Goal: Task Accomplishment & Management: Manage account settings

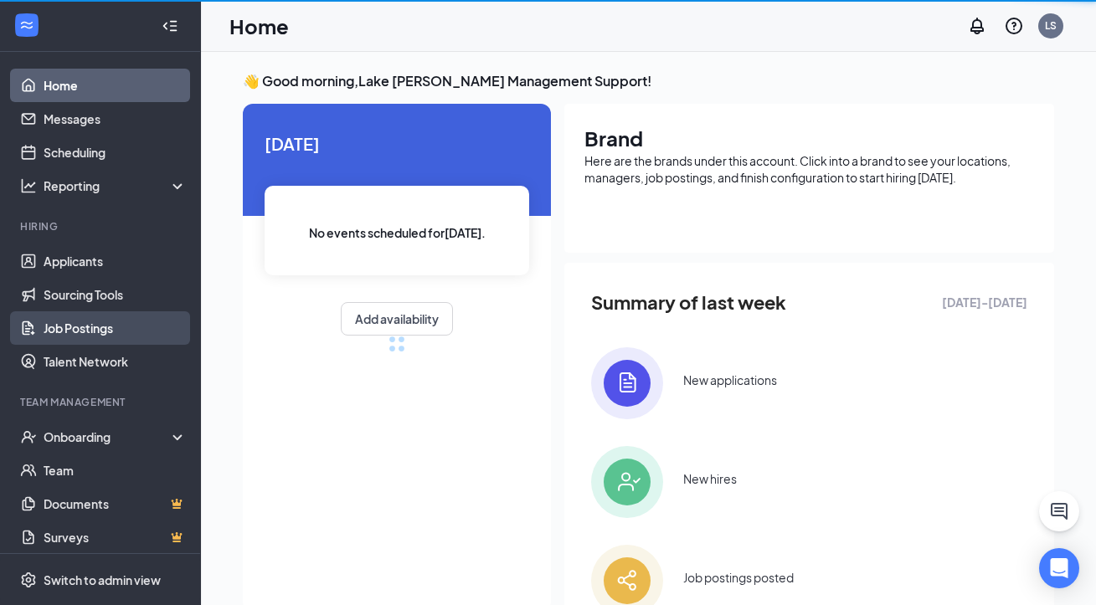
click at [72, 330] on link "Job Postings" at bounding box center [115, 327] width 143 height 33
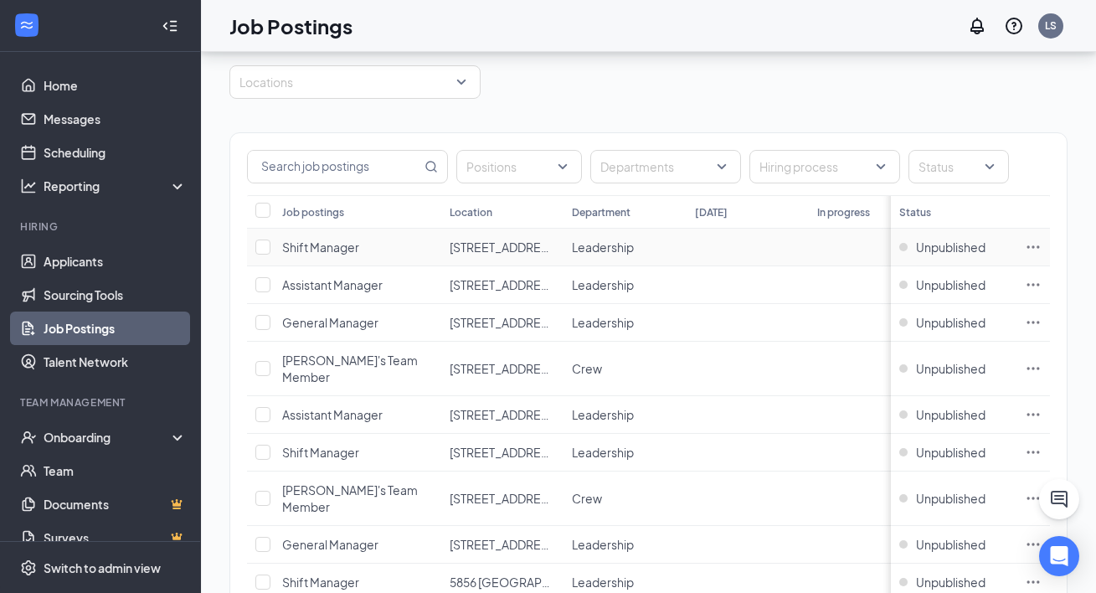
scroll to position [58, 0]
click at [1040, 366] on icon "Ellipses" at bounding box center [1033, 367] width 13 height 3
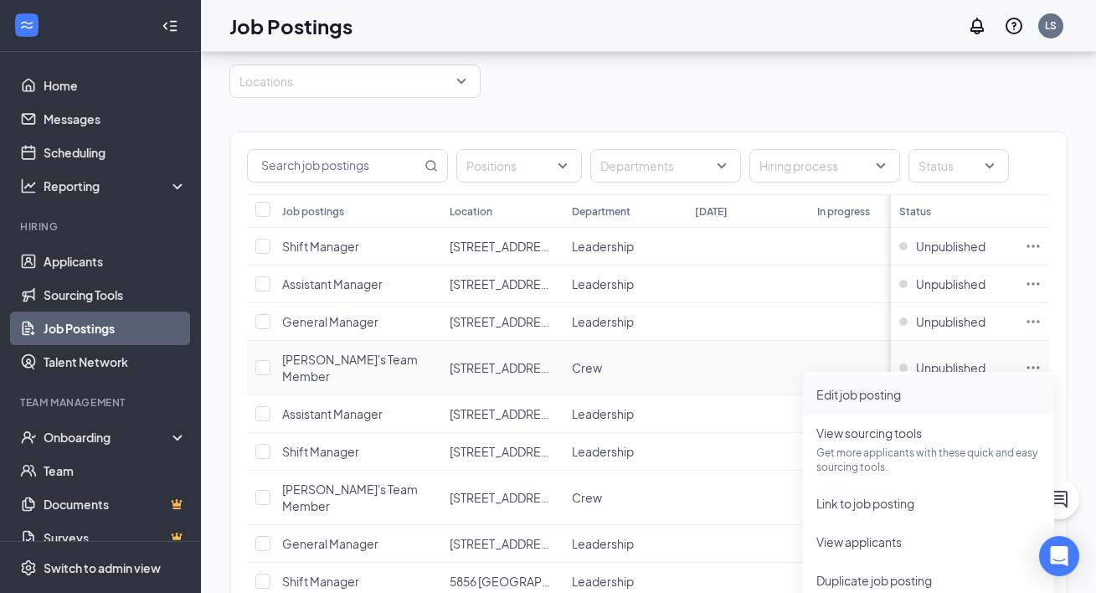
click at [854, 392] on span "Edit job posting" at bounding box center [858, 394] width 85 height 15
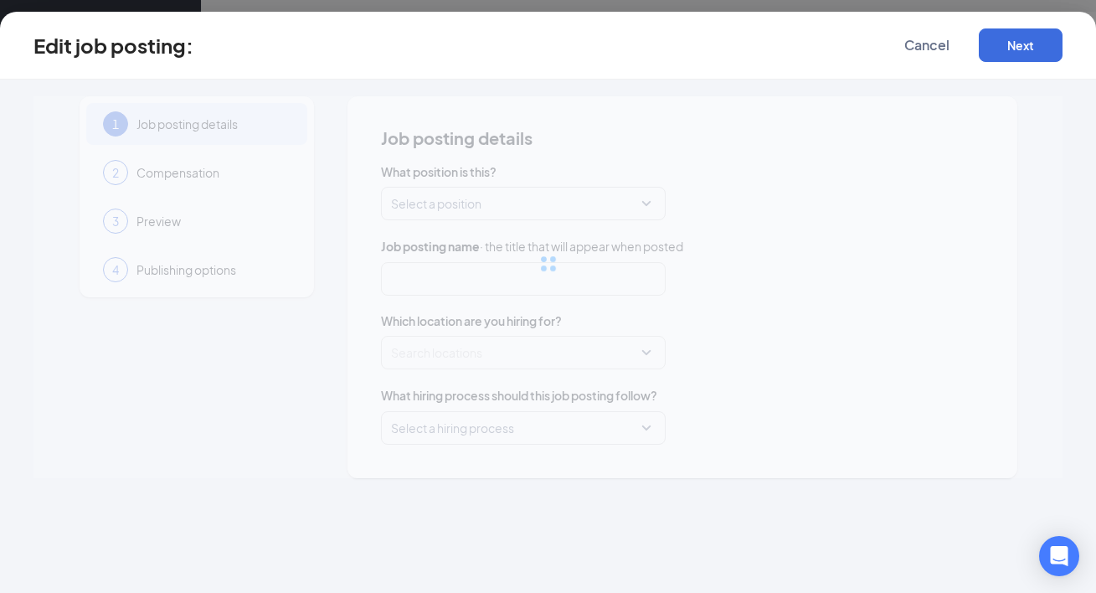
type input "Arby's Team Member"
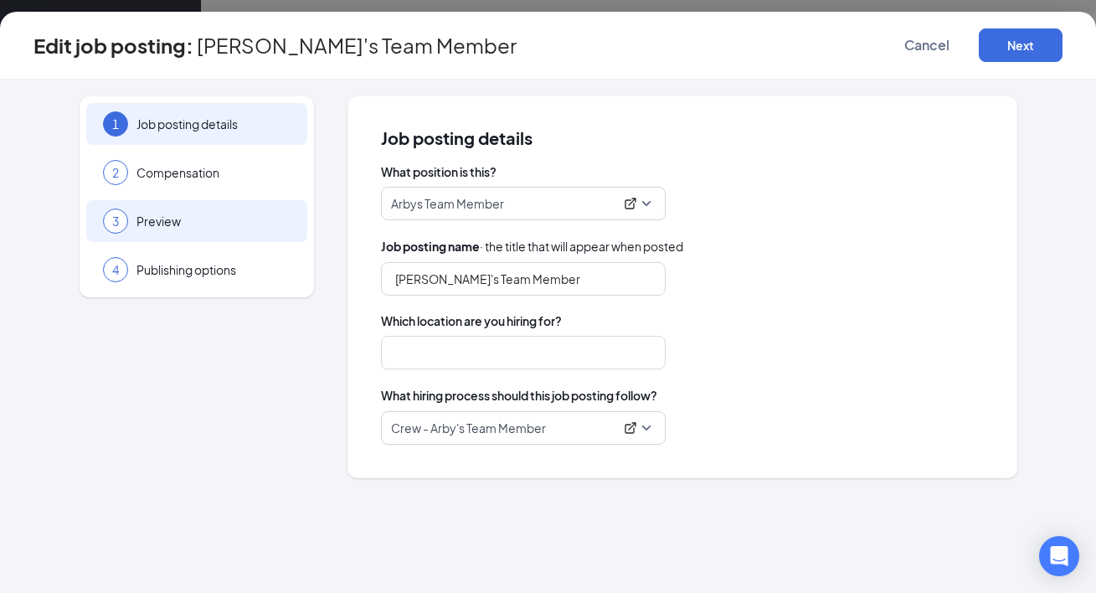
type input "380 East Michigan"
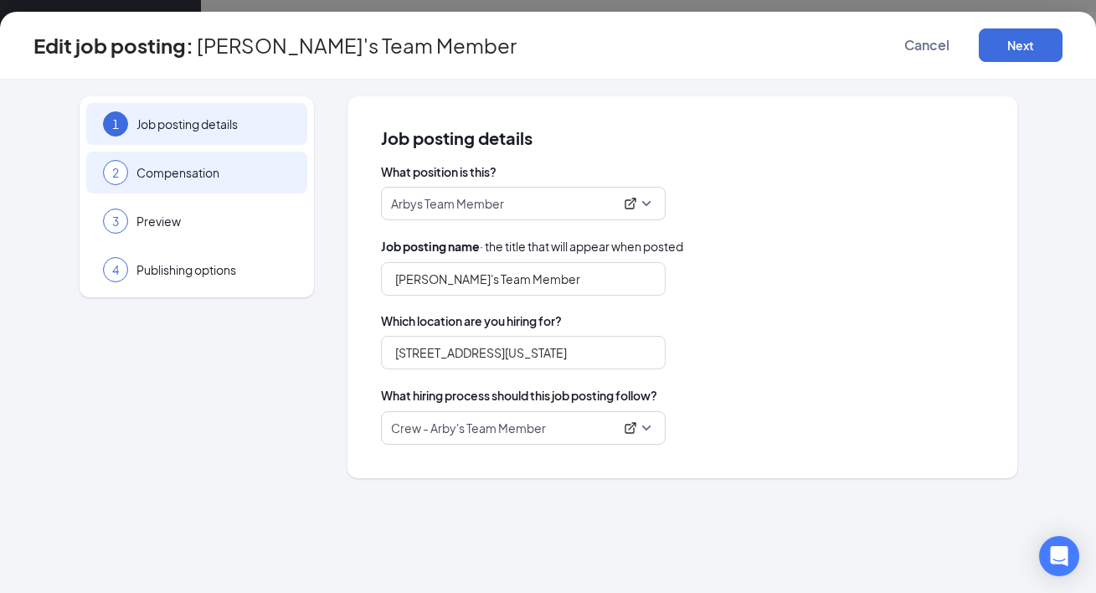
click at [265, 162] on div "2 Compensation" at bounding box center [196, 173] width 221 height 42
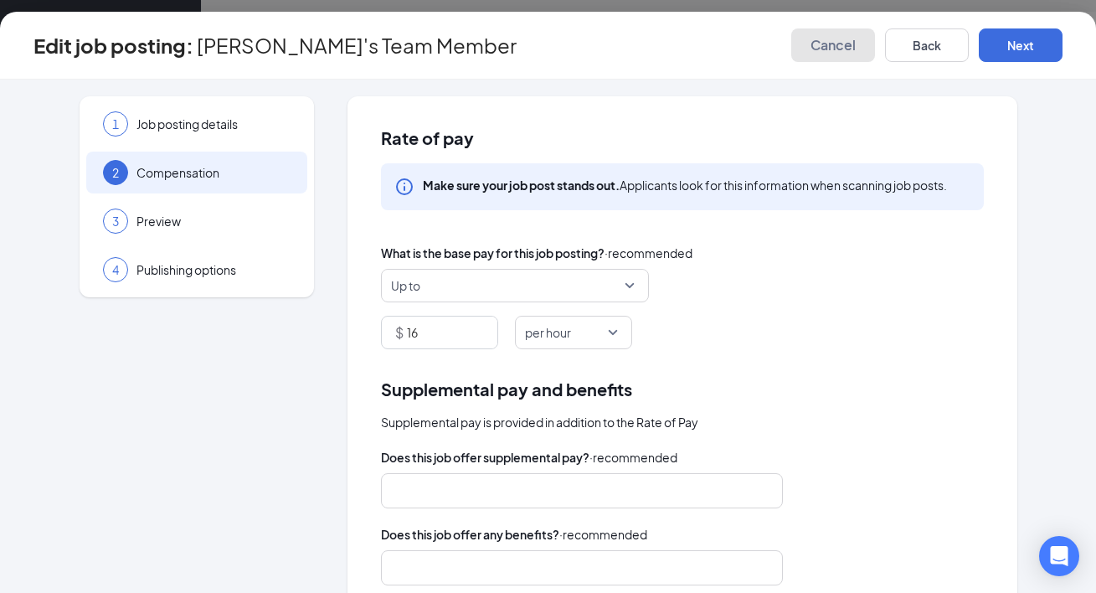
click at [814, 47] on span "Cancel" at bounding box center [832, 45] width 45 height 17
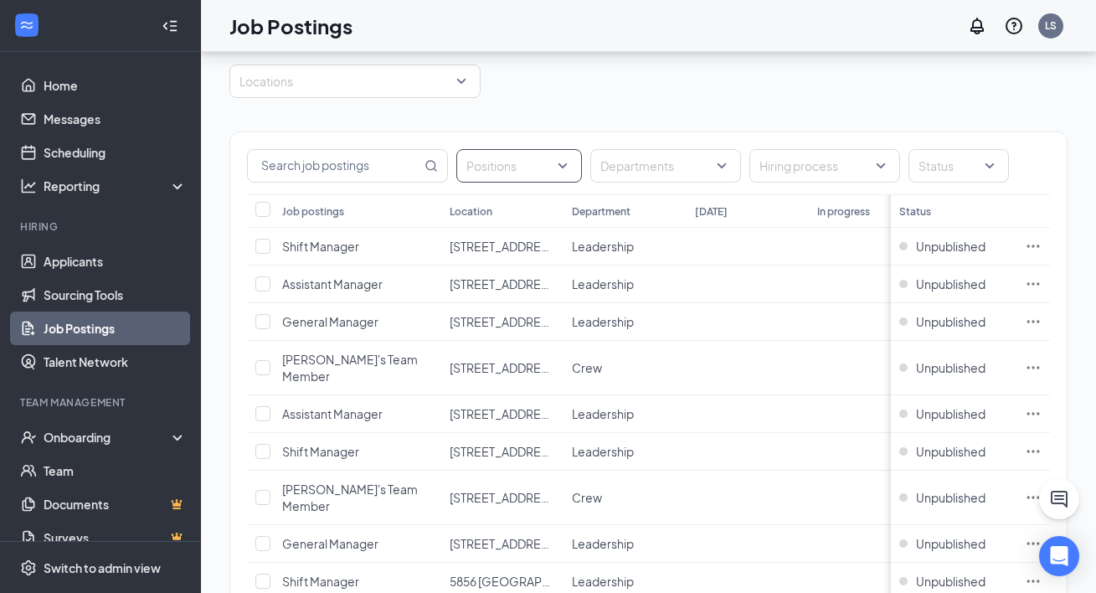
click at [551, 167] on div at bounding box center [510, 165] width 100 height 27
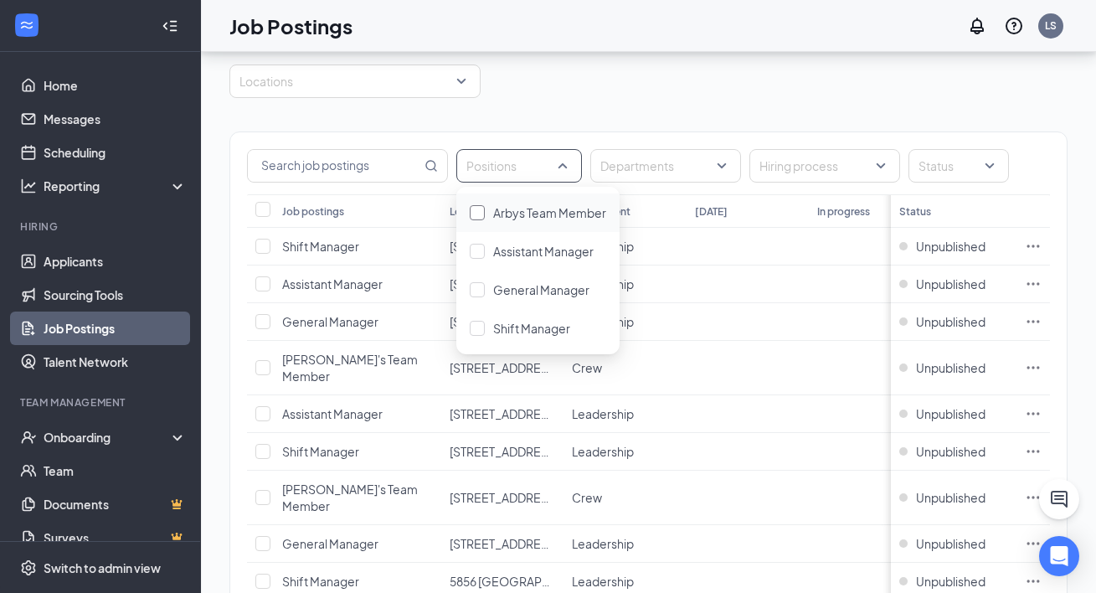
click at [470, 213] on div at bounding box center [477, 212] width 15 height 15
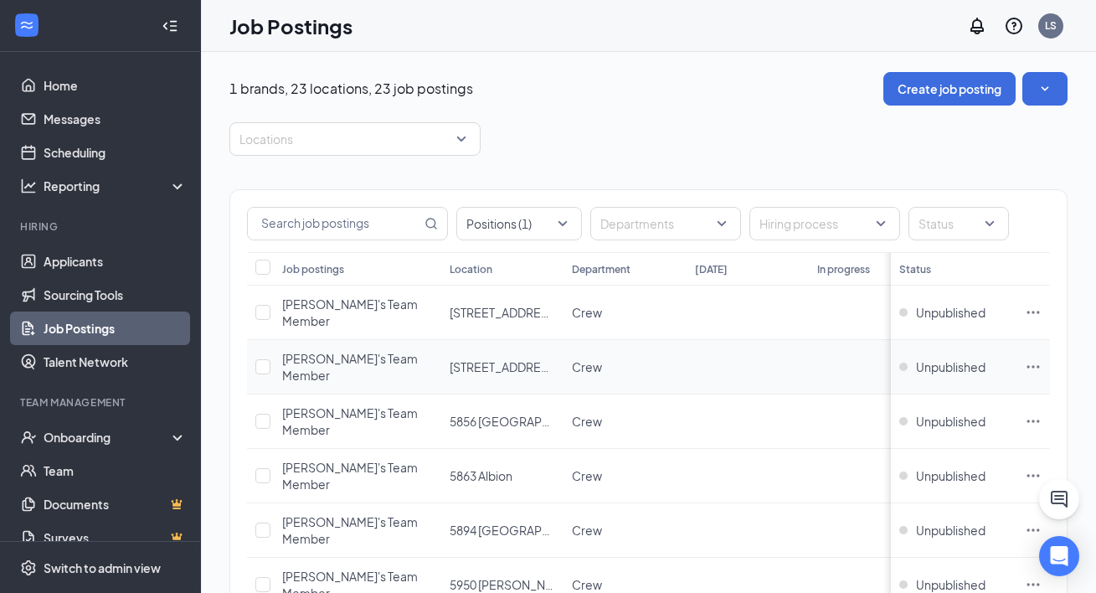
click at [1041, 358] on icon "Ellipses" at bounding box center [1033, 366] width 17 height 17
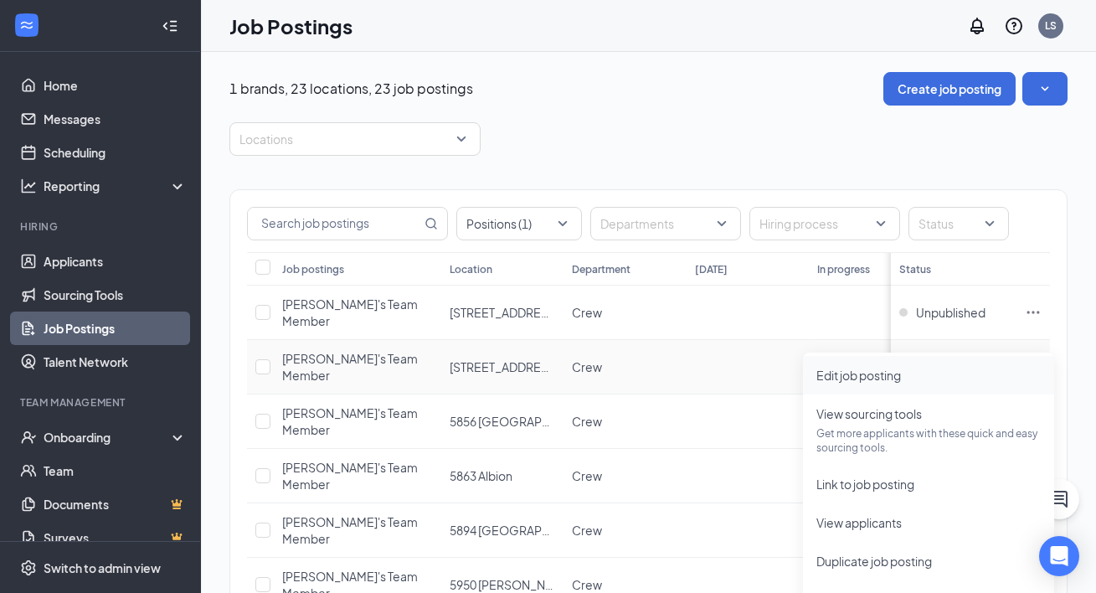
click at [843, 373] on span "Edit job posting" at bounding box center [858, 374] width 85 height 15
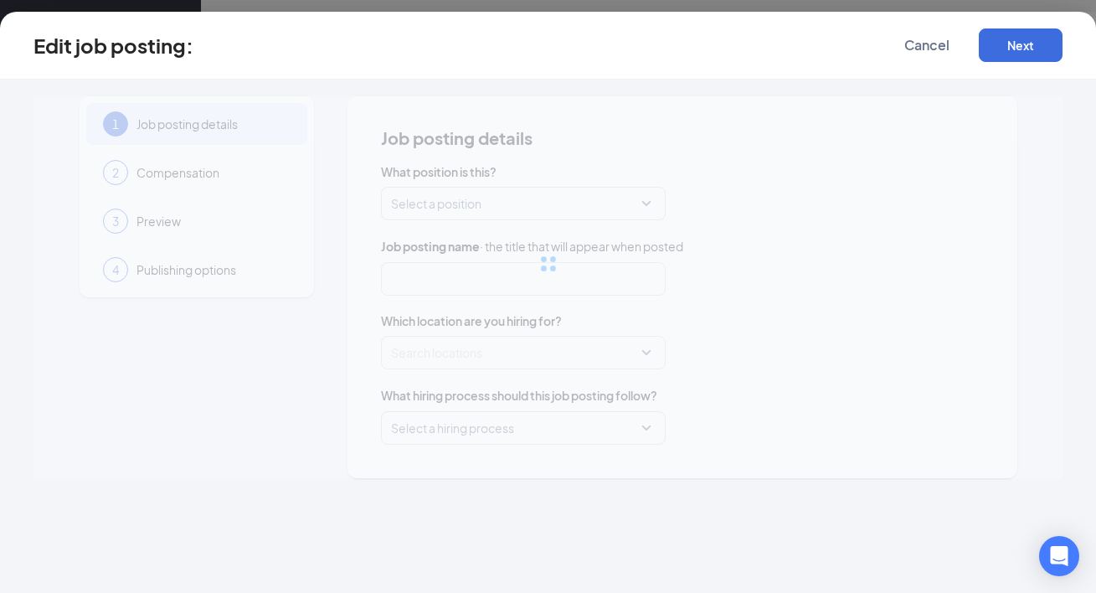
type input "Arby's Team Member"
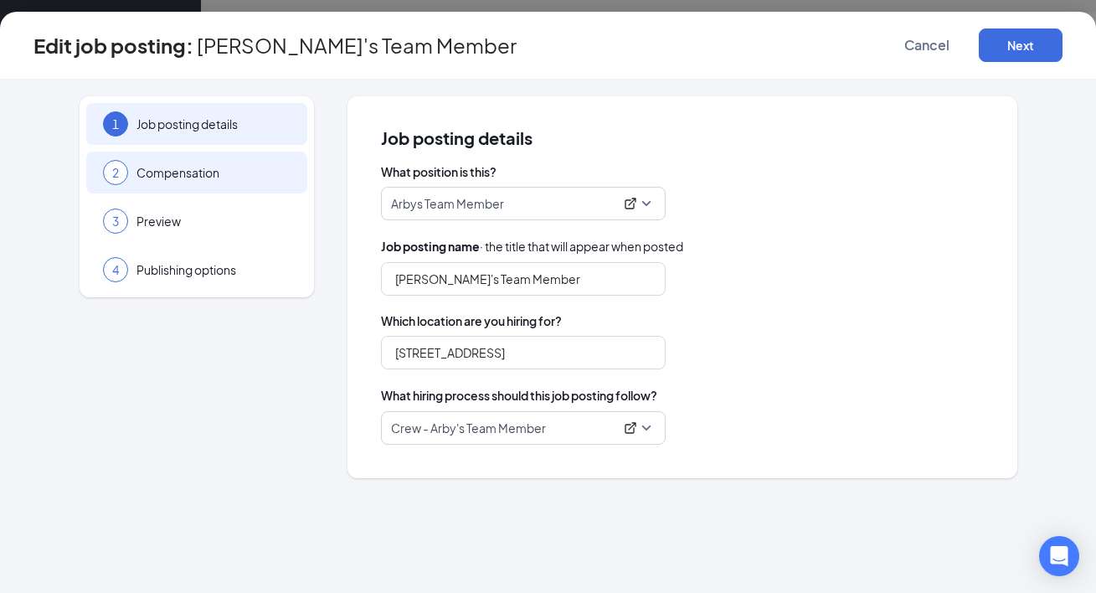
click at [275, 171] on span "Compensation" at bounding box center [213, 172] width 154 height 17
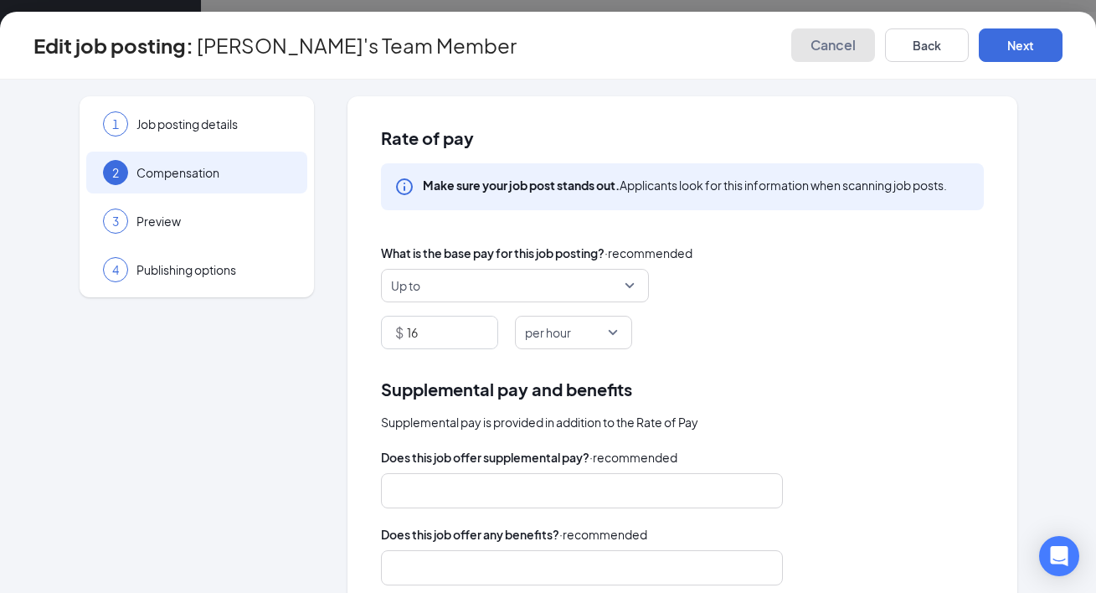
click at [835, 53] on span "Cancel" at bounding box center [832, 45] width 45 height 17
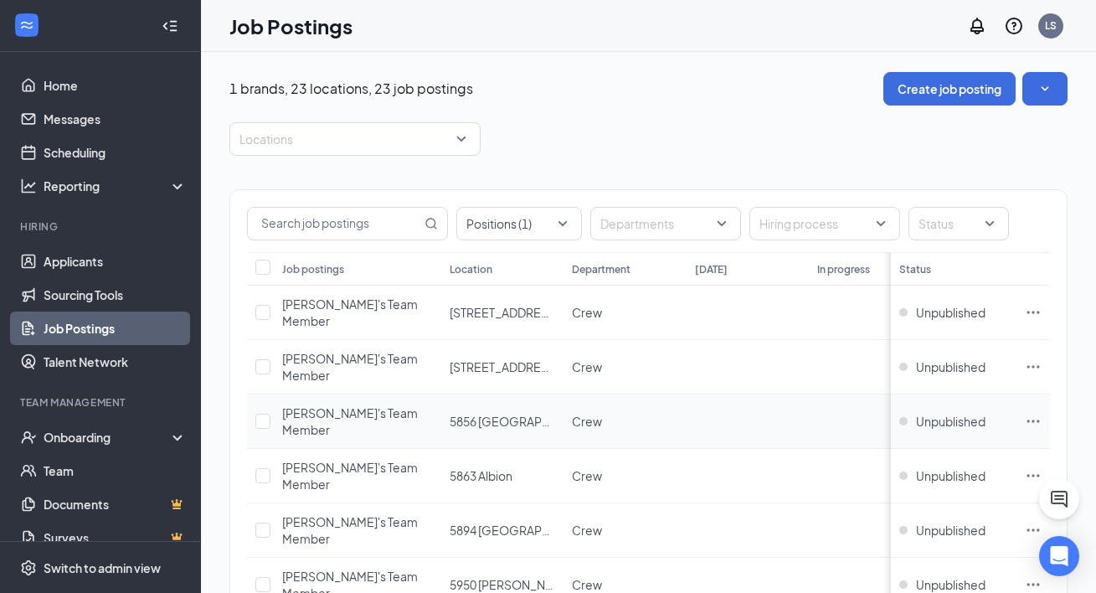
click at [1041, 413] on icon "Ellipses" at bounding box center [1033, 421] width 17 height 17
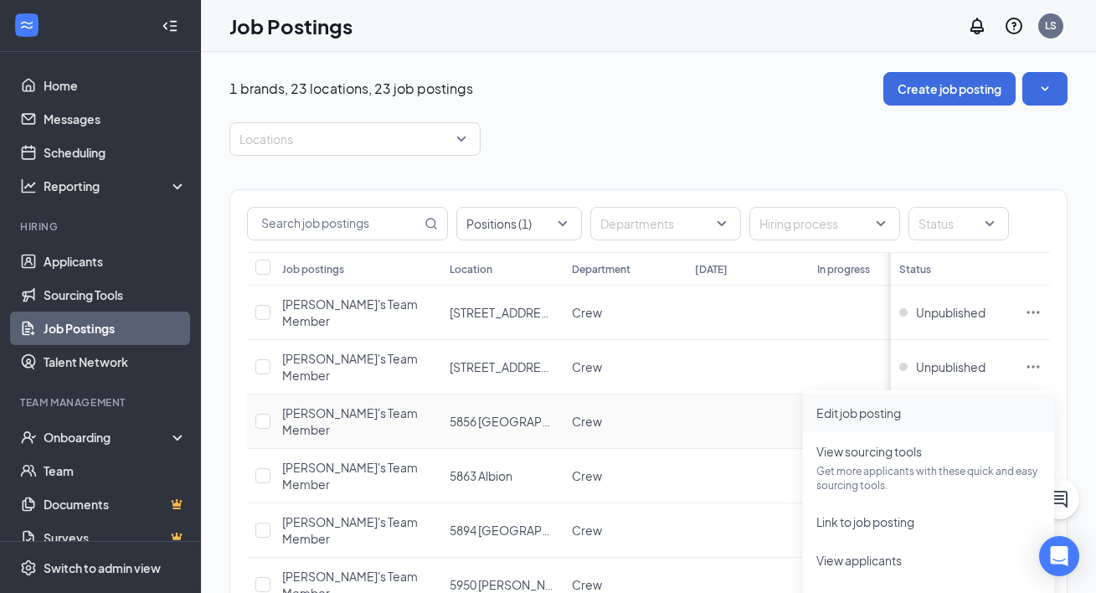
click at [861, 413] on span "Edit job posting" at bounding box center [858, 412] width 85 height 15
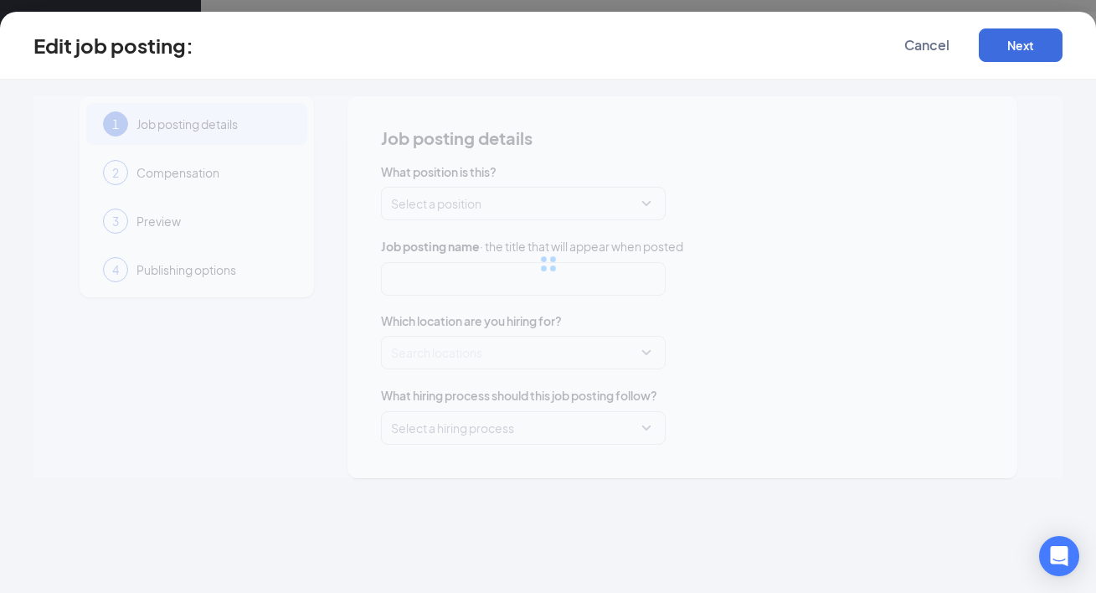
type input "Arby's Team Member"
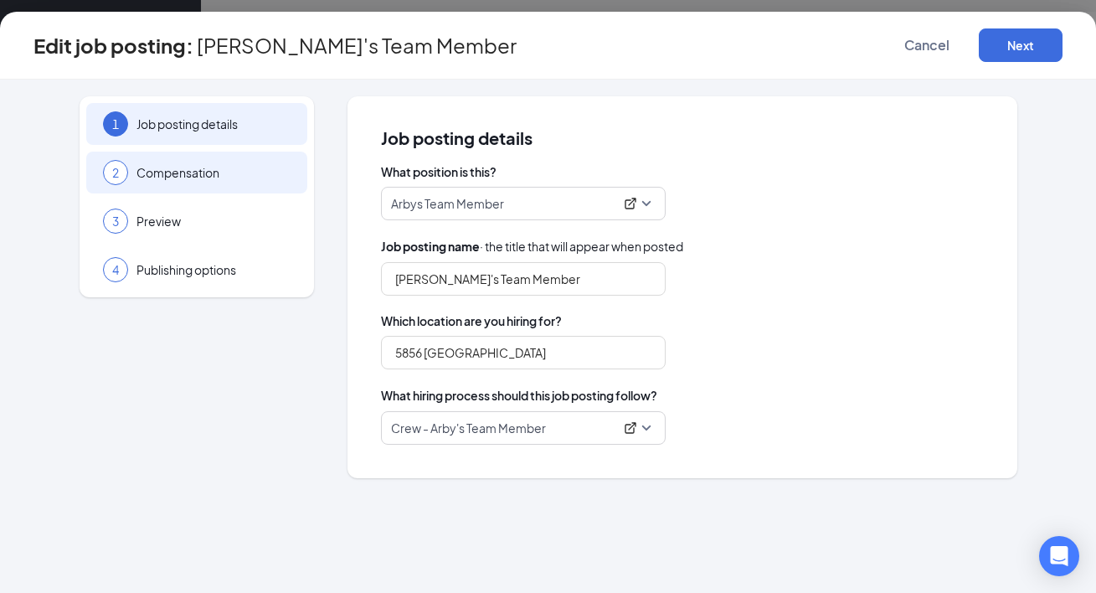
click at [223, 172] on span "Compensation" at bounding box center [213, 172] width 154 height 17
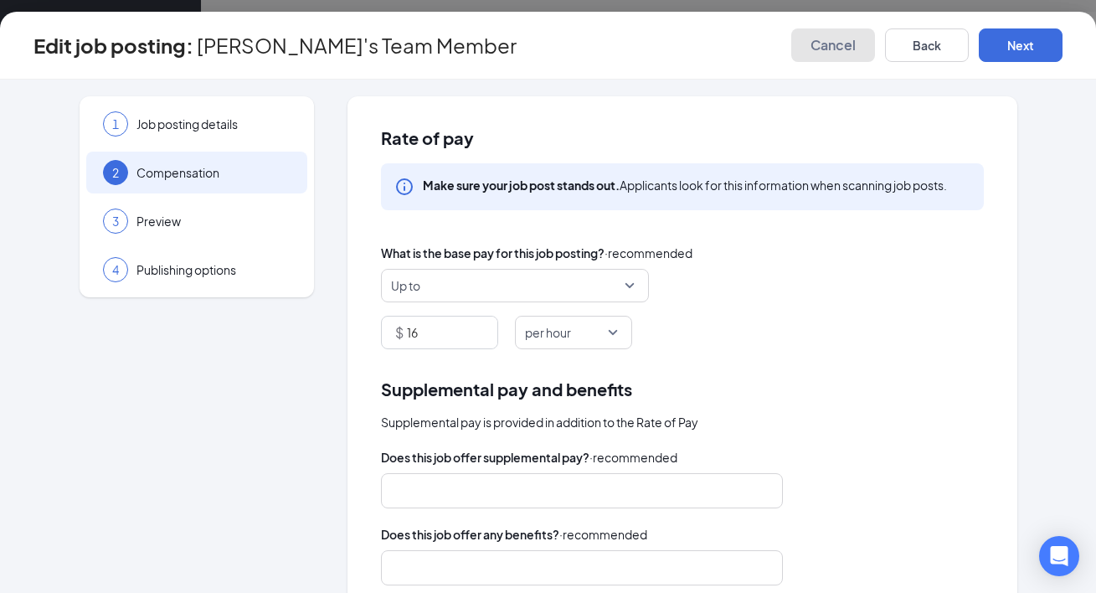
click at [838, 50] on span "Cancel" at bounding box center [832, 45] width 45 height 17
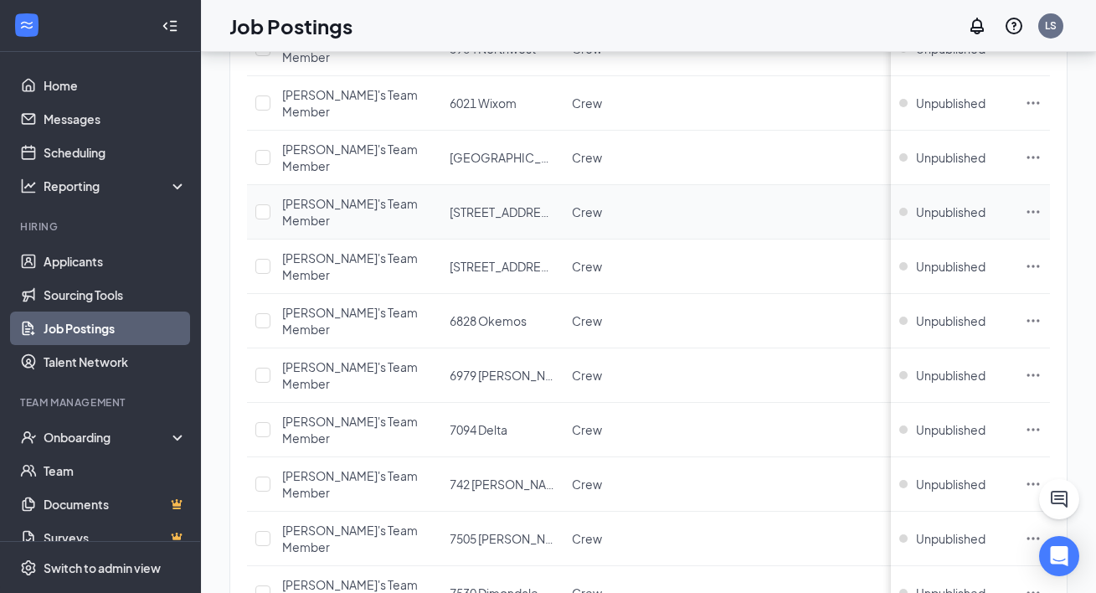
scroll to position [664, 0]
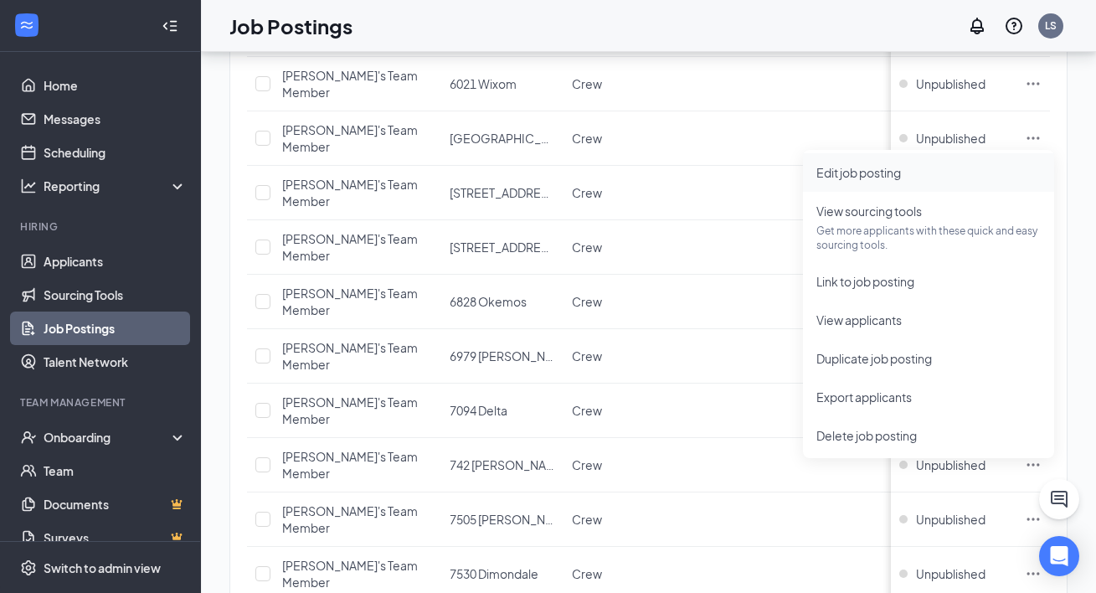
click at [864, 169] on span "Edit job posting" at bounding box center [858, 172] width 85 height 15
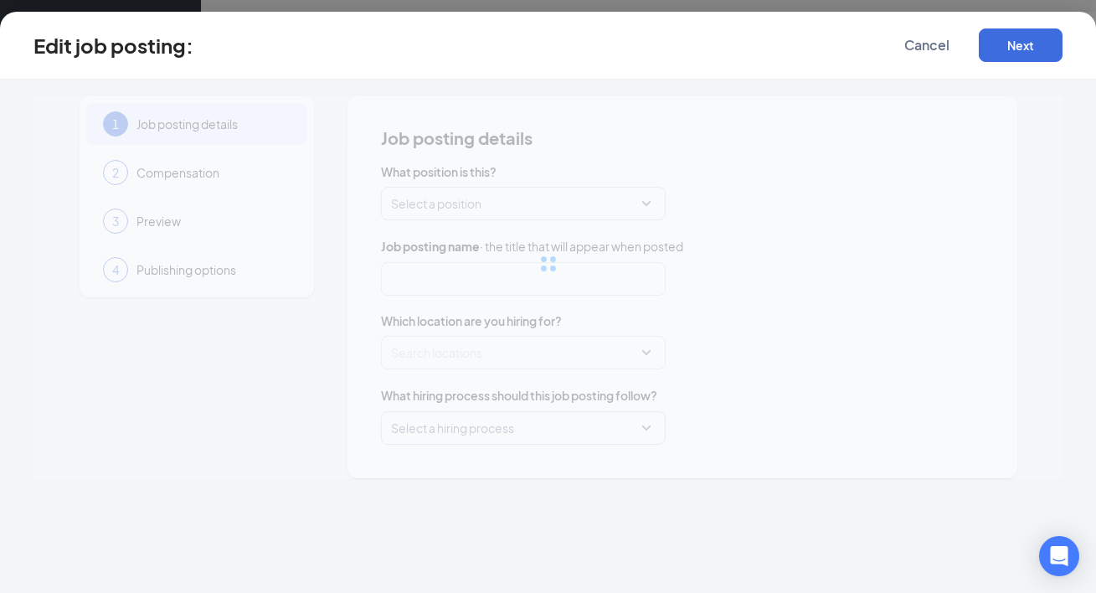
type input "Arby's Team Member"
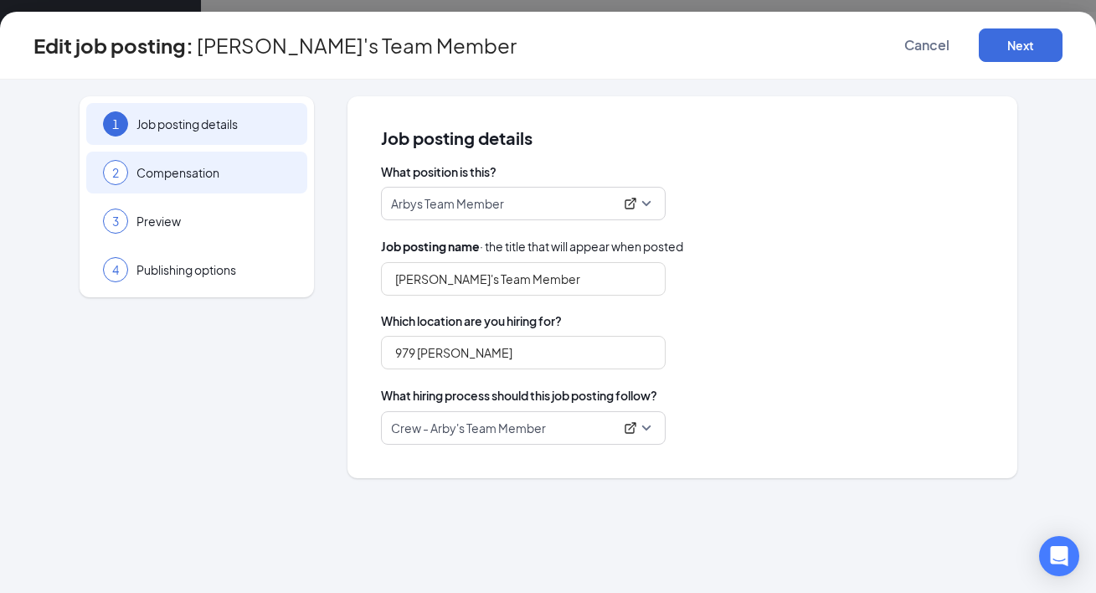
click at [275, 166] on span "Compensation" at bounding box center [213, 172] width 154 height 17
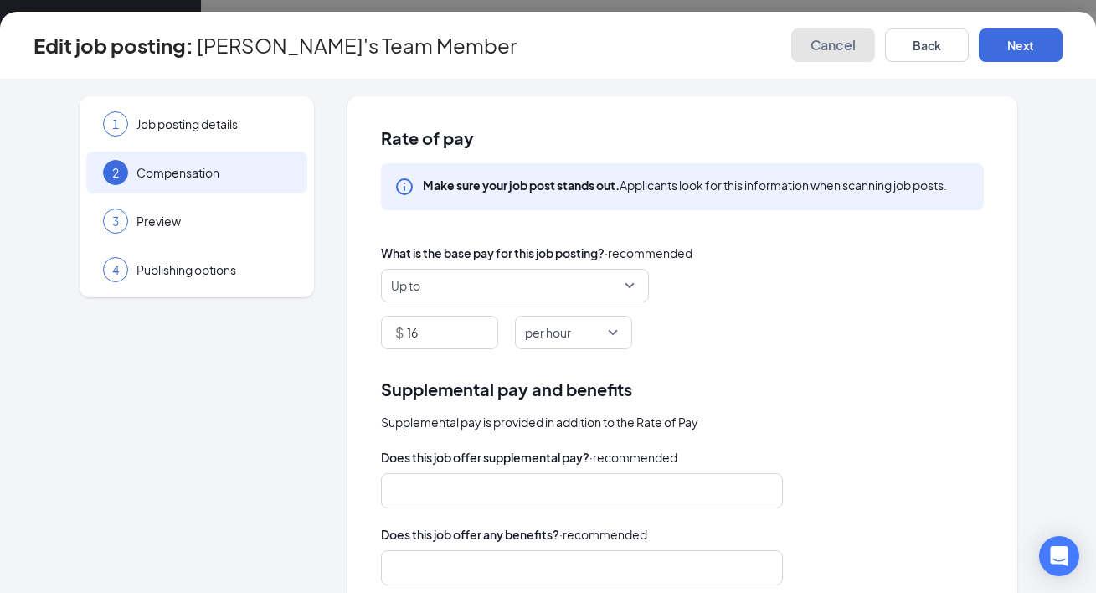
click at [822, 49] on span "Cancel" at bounding box center [832, 45] width 45 height 17
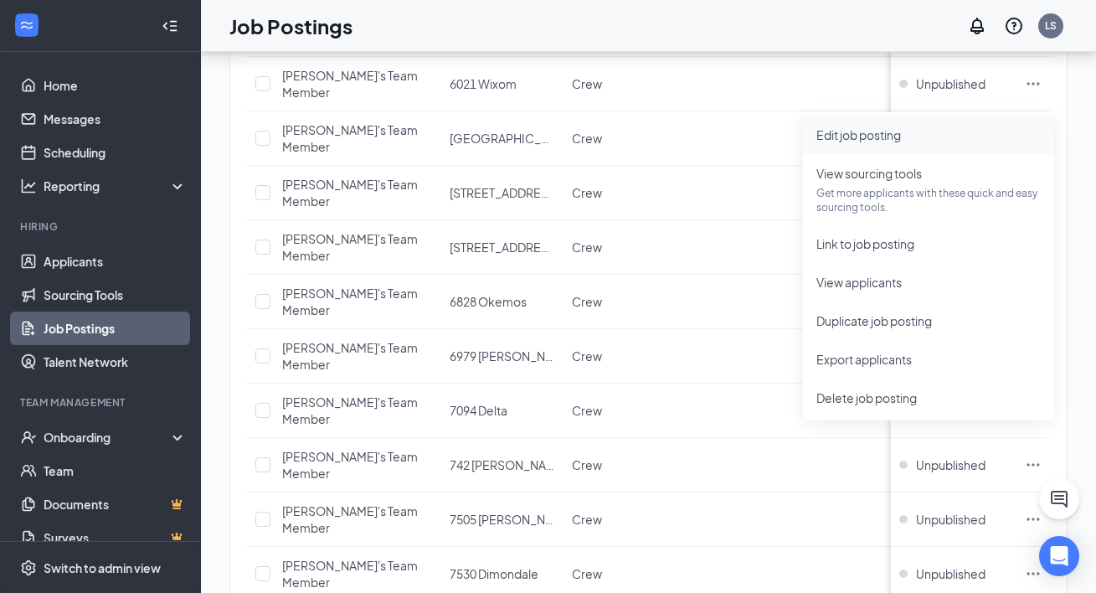
click at [852, 123] on li "Edit job posting" at bounding box center [928, 135] width 251 height 39
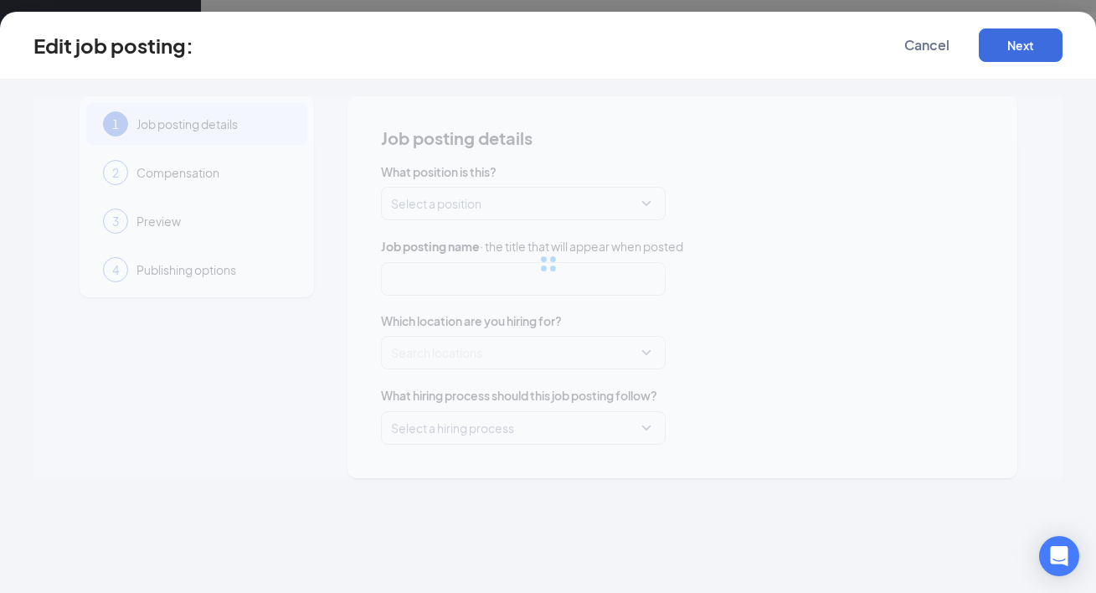
type input "Arby's Team Member"
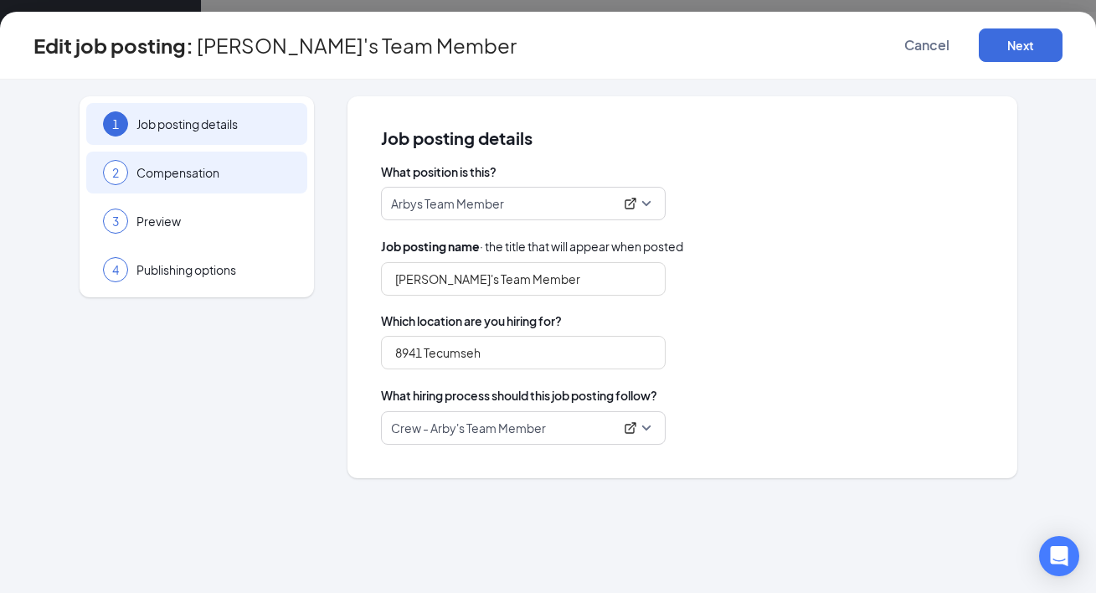
click at [261, 177] on span "Compensation" at bounding box center [213, 172] width 154 height 17
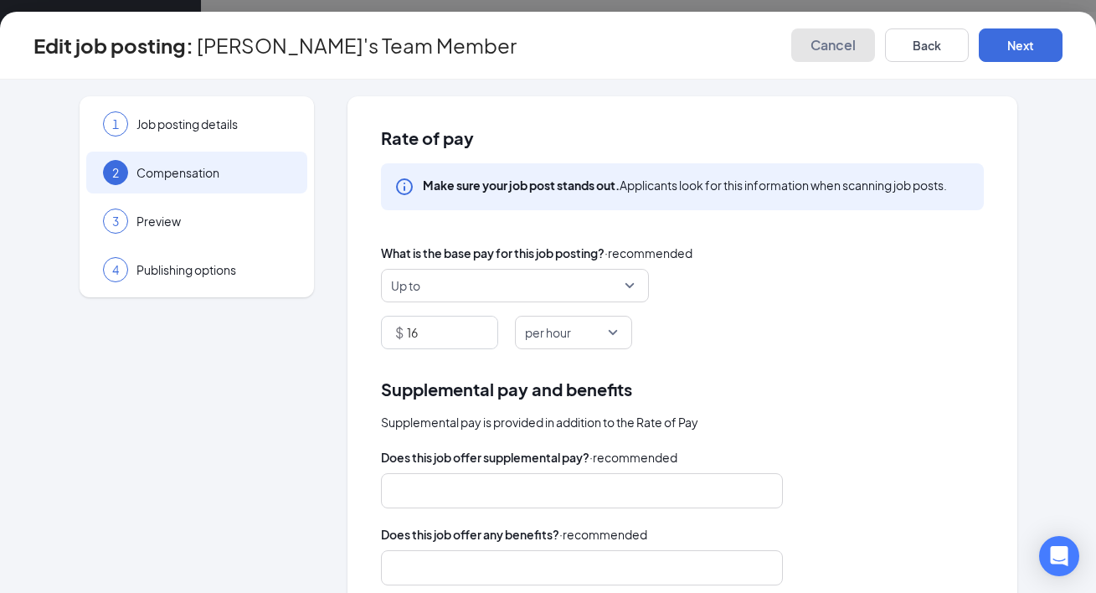
click at [823, 43] on span "Cancel" at bounding box center [832, 45] width 45 height 17
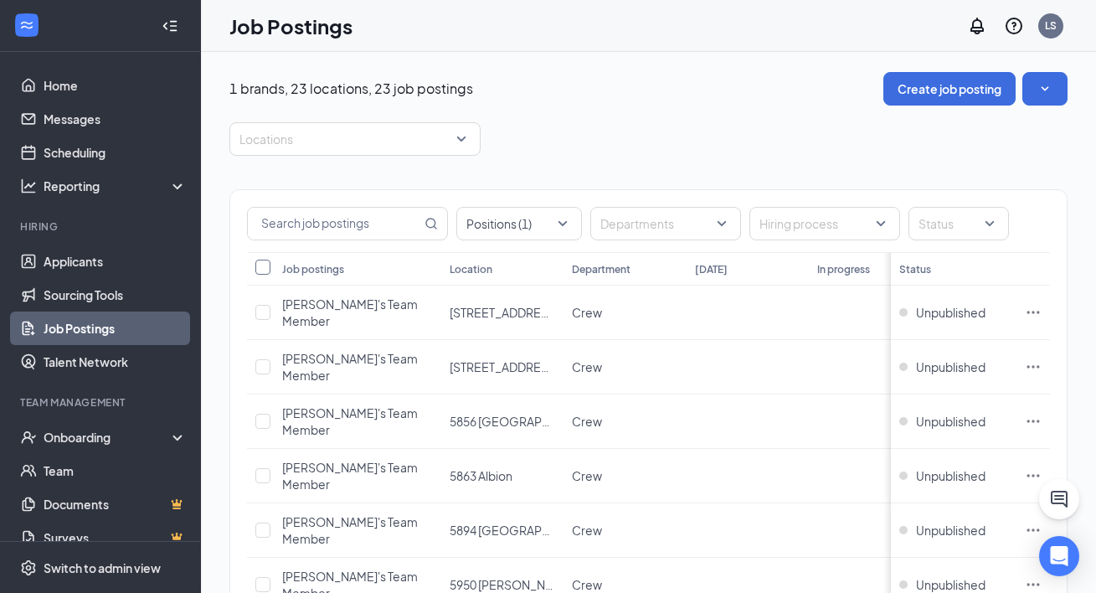
click at [262, 265] on input "Select all" at bounding box center [262, 266] width 15 height 15
checkbox input "true"
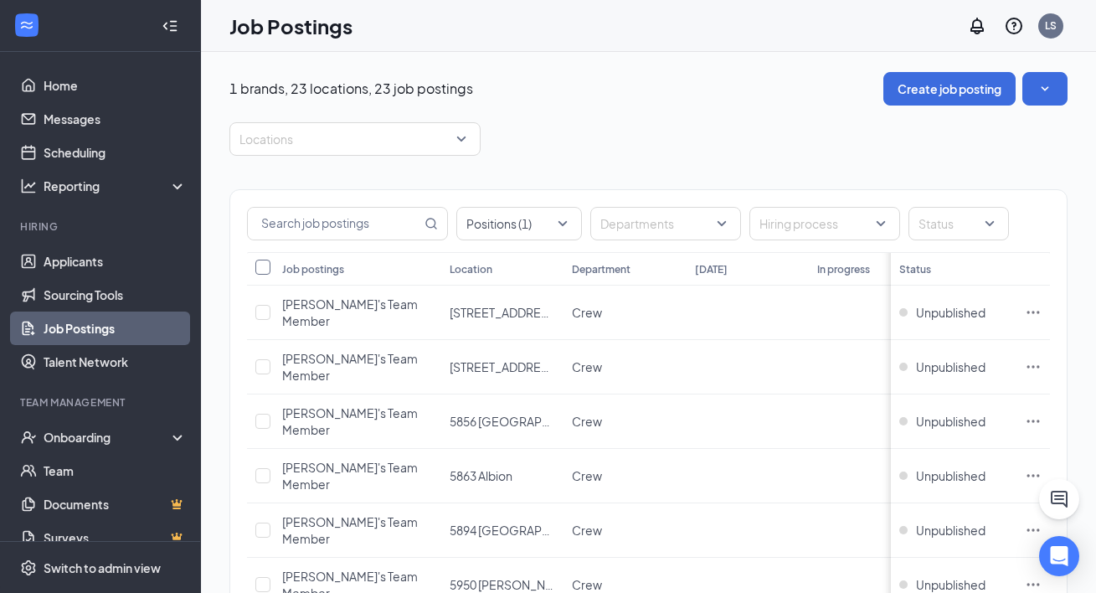
checkbox input "true"
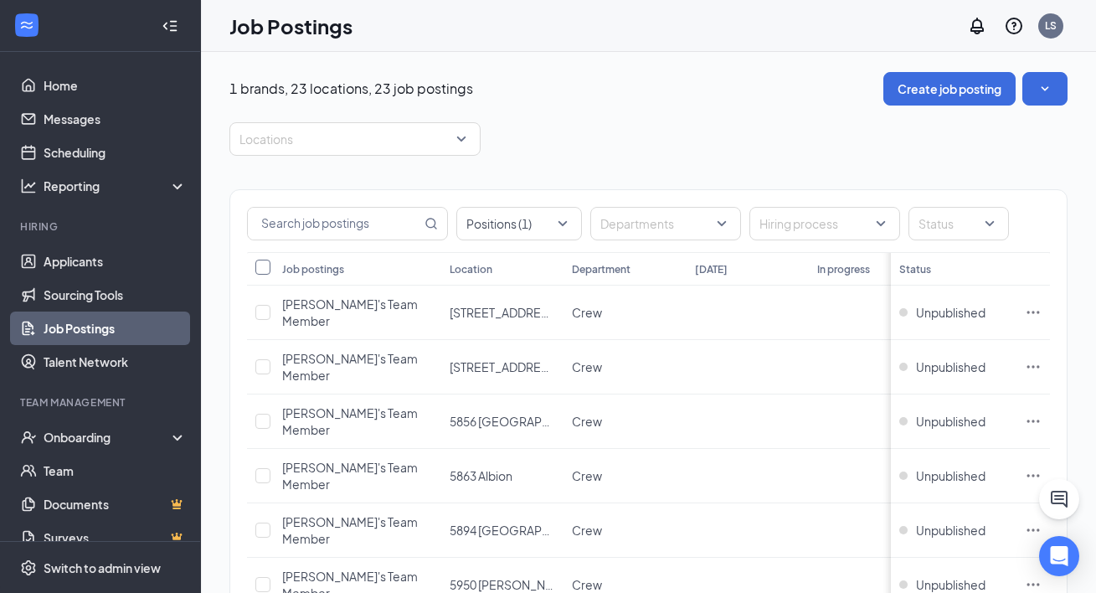
checkbox input "true"
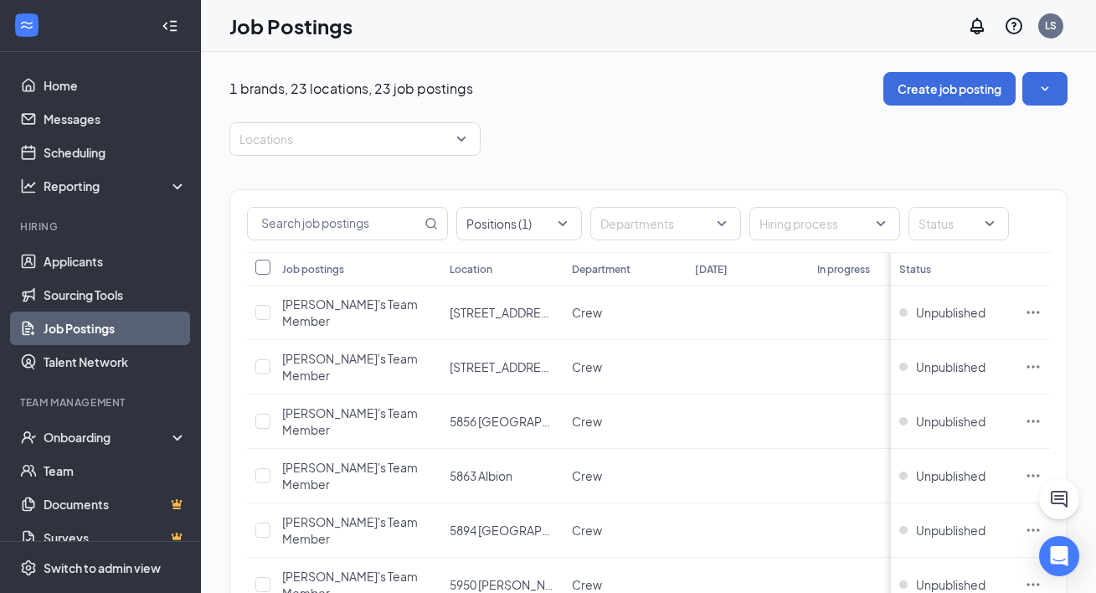
checkbox input "true"
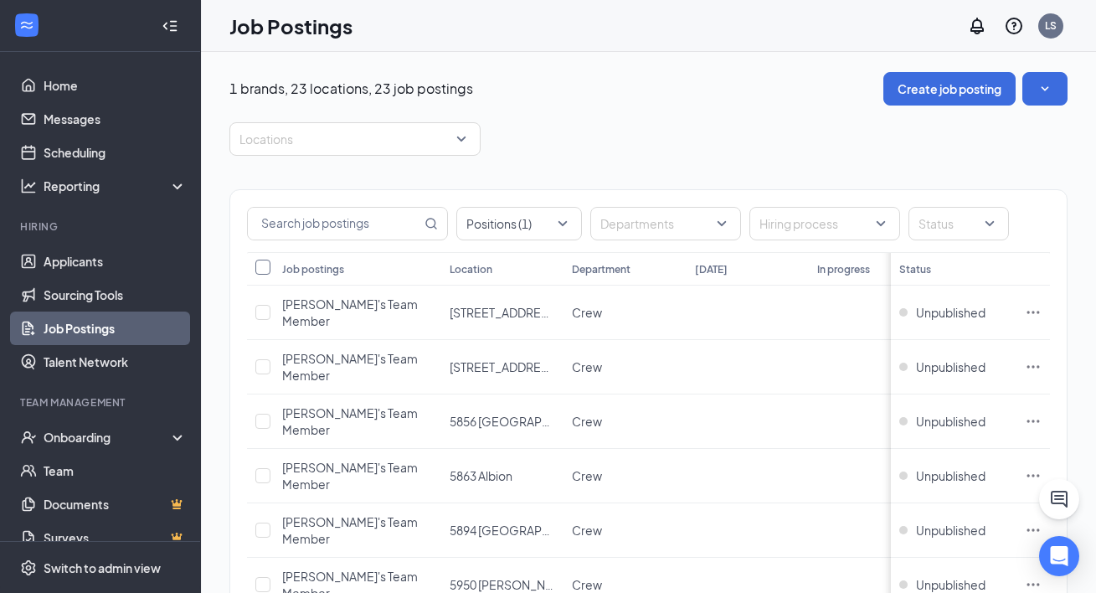
checkbox input "true"
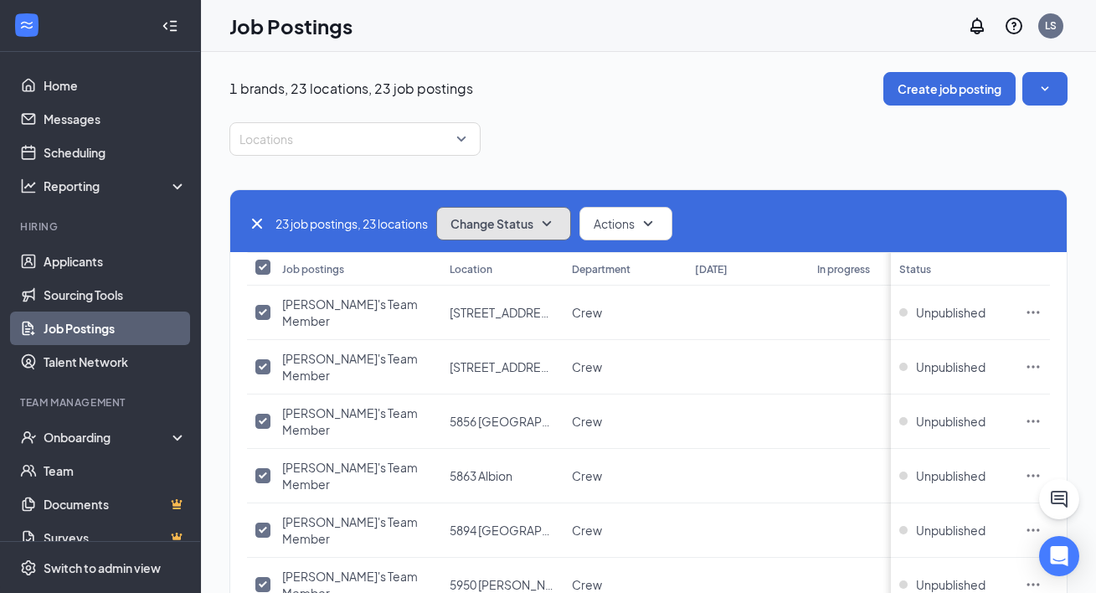
click at [548, 228] on icon "SmallChevronDown" at bounding box center [547, 223] width 20 height 20
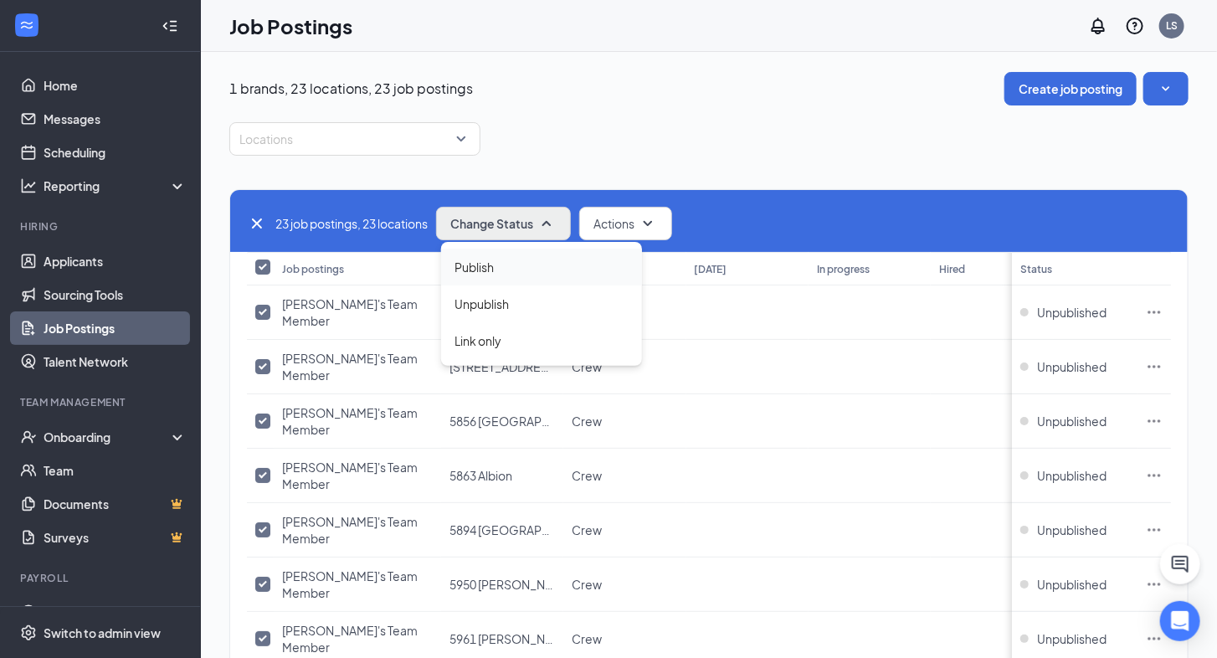
click at [514, 262] on div "Publish" at bounding box center [541, 267] width 201 height 37
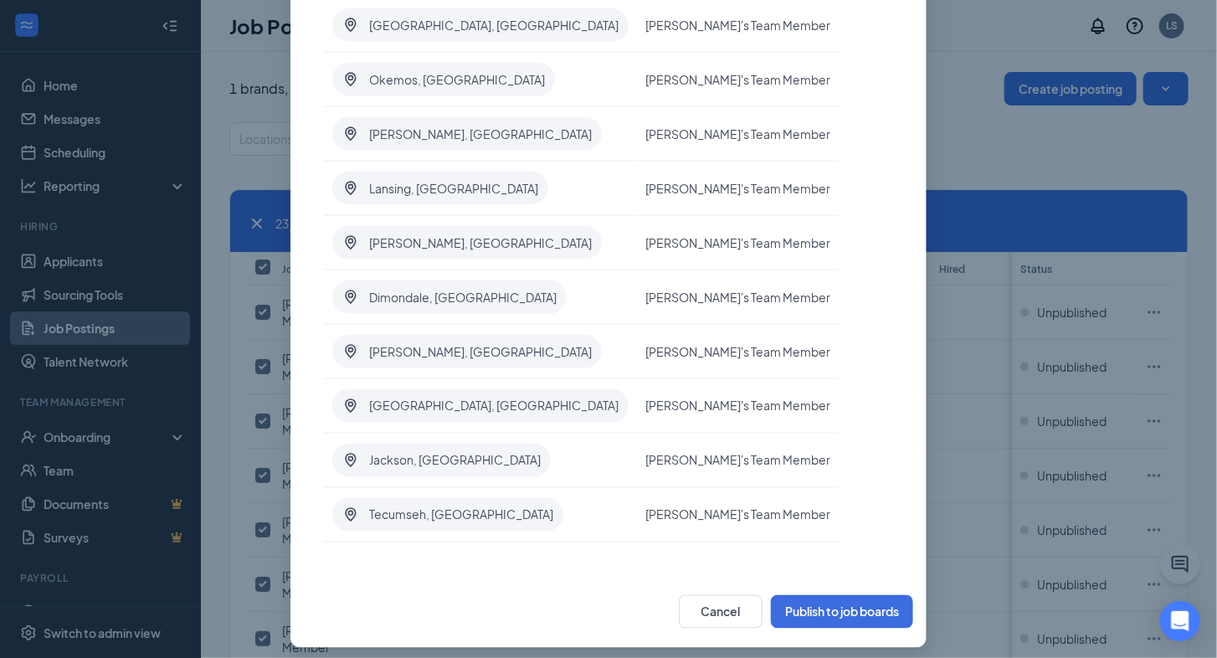
scroll to position [588, 0]
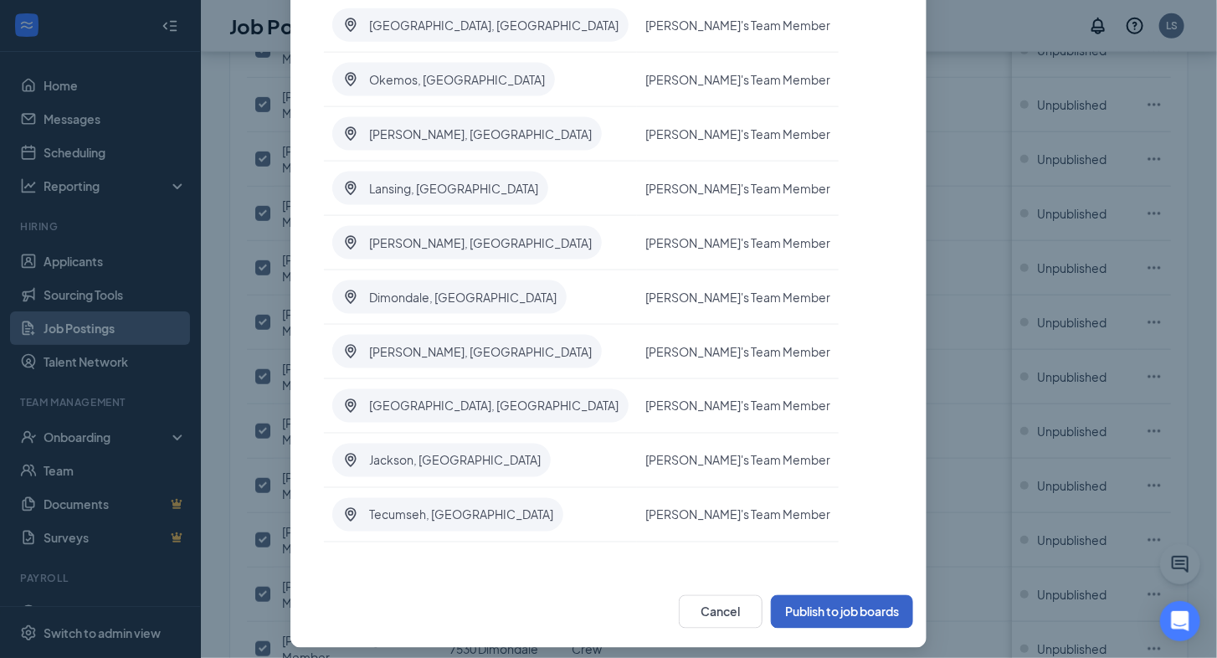
click at [802, 599] on button "Publish to job boards" at bounding box center [842, 611] width 142 height 33
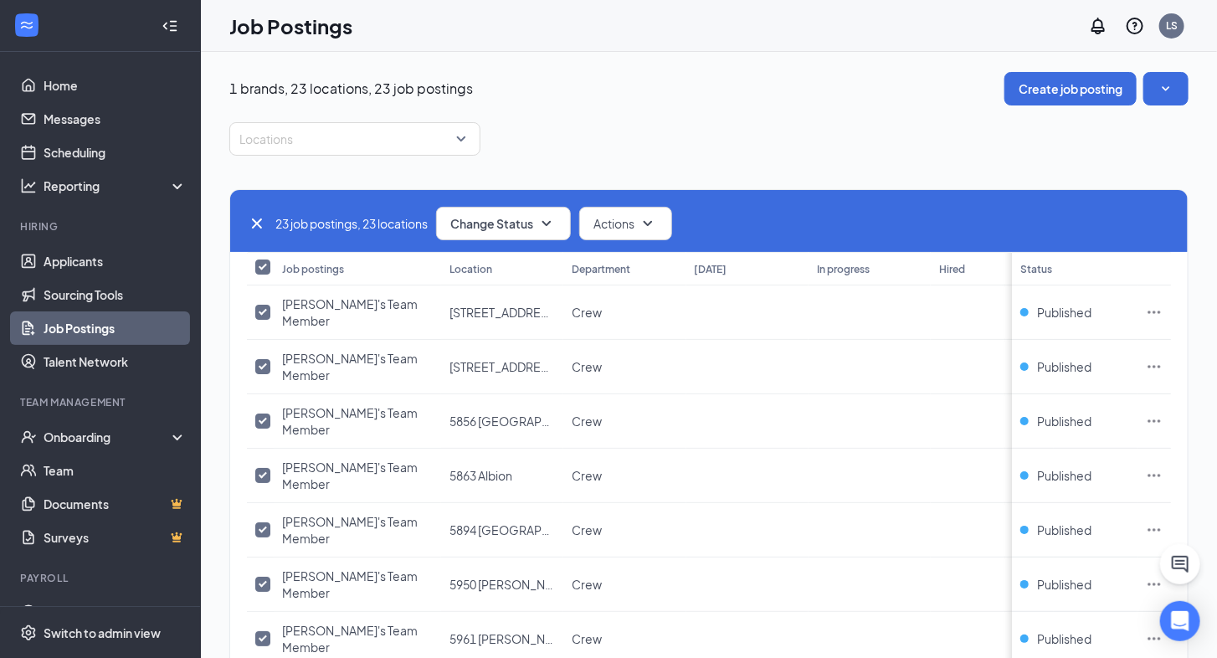
click at [94, 329] on link "Job Postings" at bounding box center [115, 327] width 143 height 33
checkbox input "false"
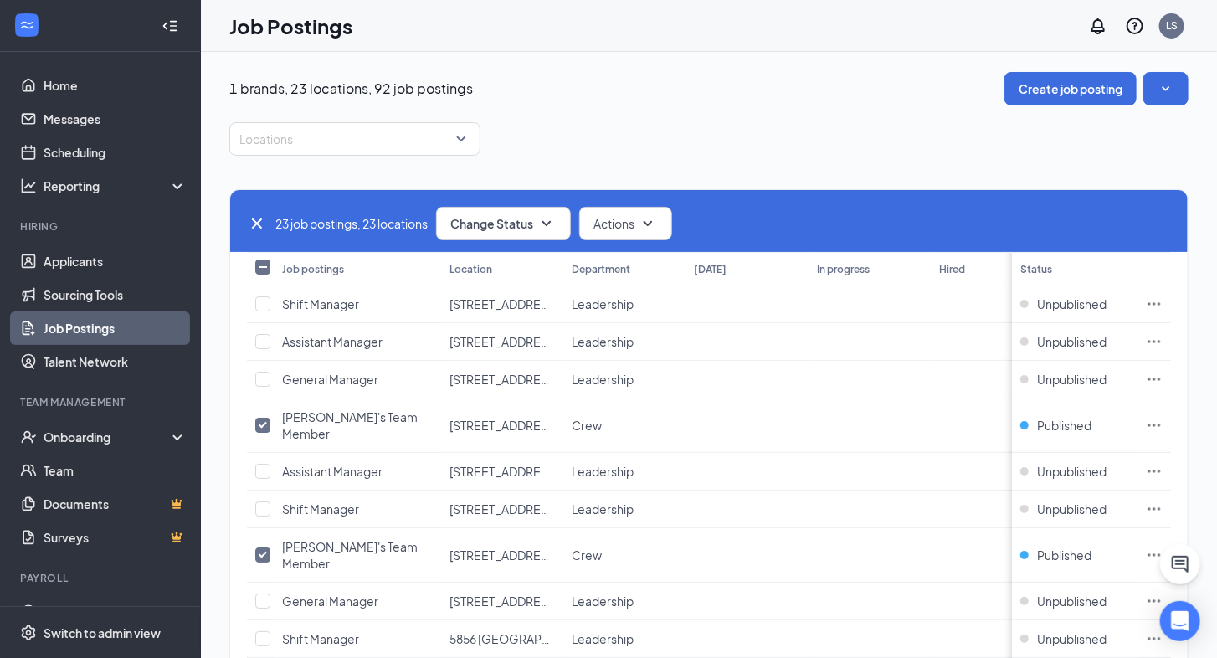
click at [255, 220] on icon "Cross" at bounding box center [257, 223] width 10 height 10
checkbox input "false"
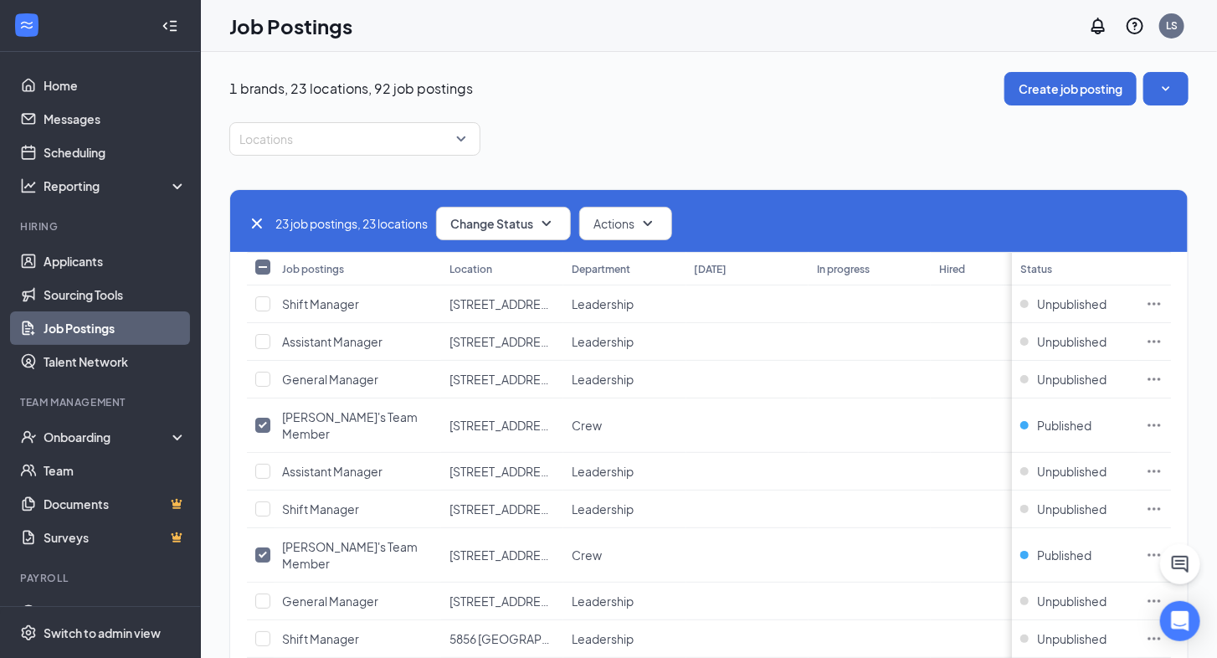
checkbox input "false"
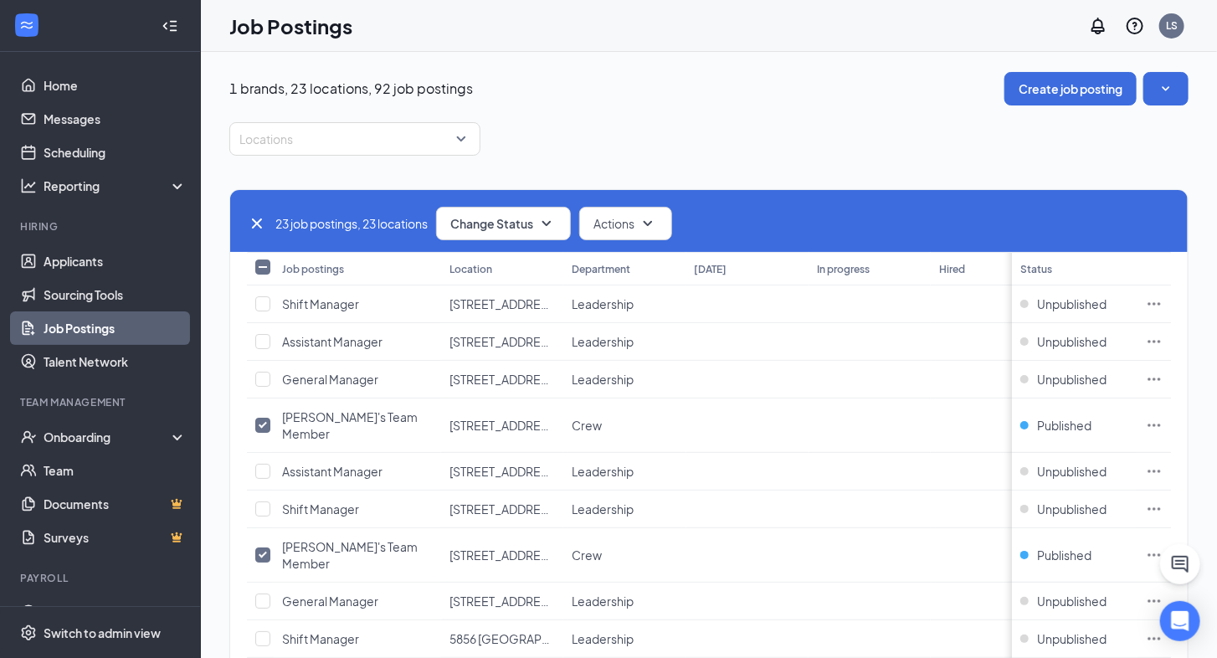
checkbox input "false"
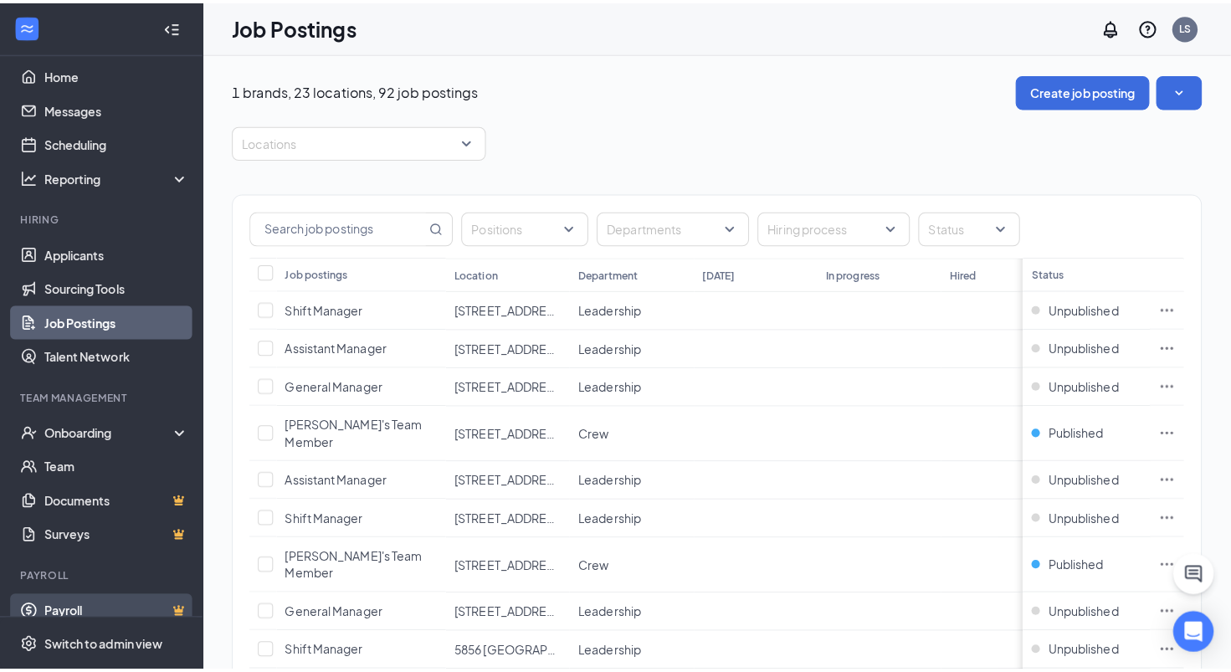
scroll to position [15, 0]
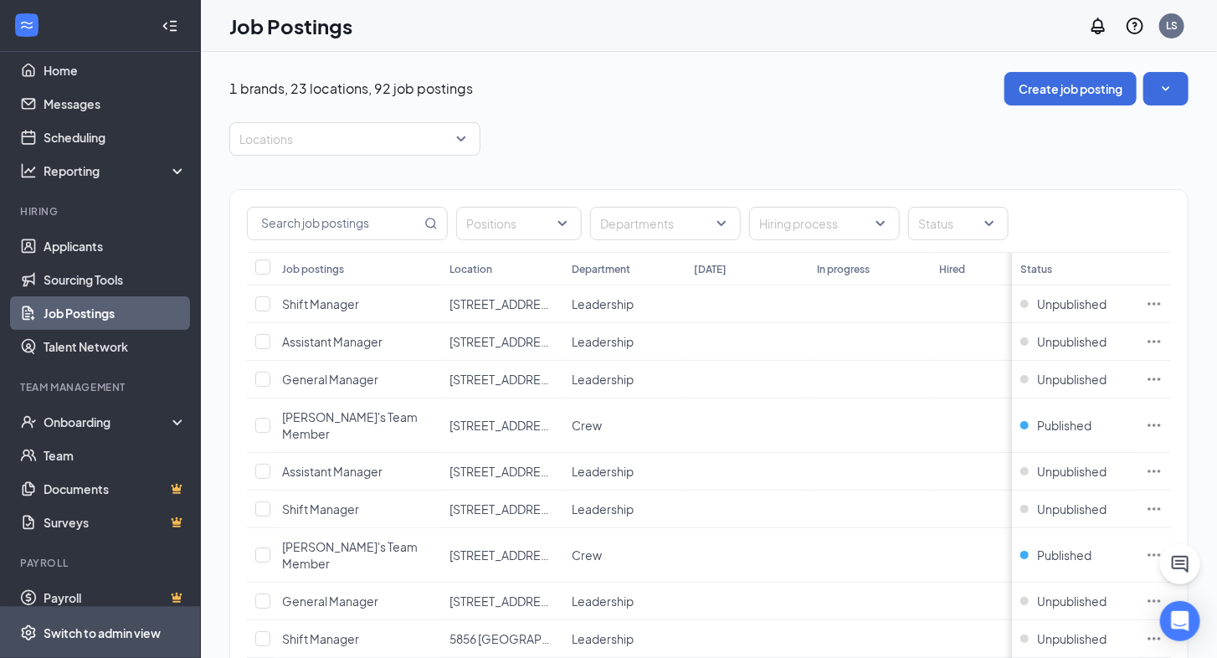
click at [127, 604] on div "Switch to admin view" at bounding box center [102, 632] width 117 height 17
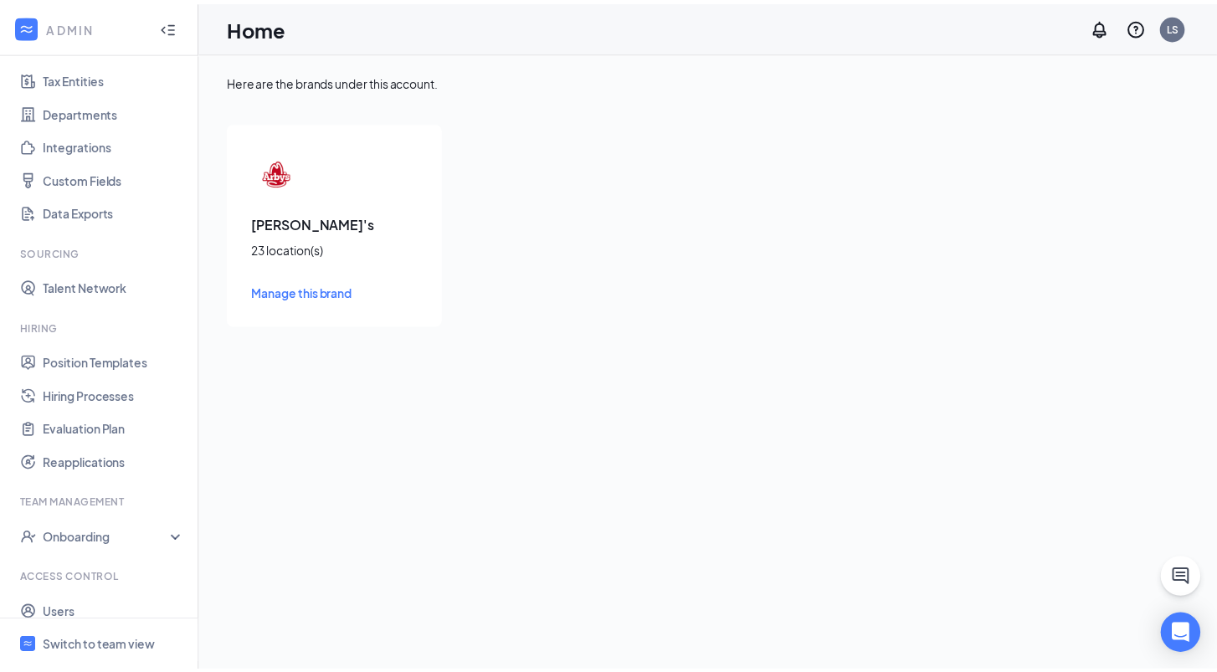
scroll to position [166, 0]
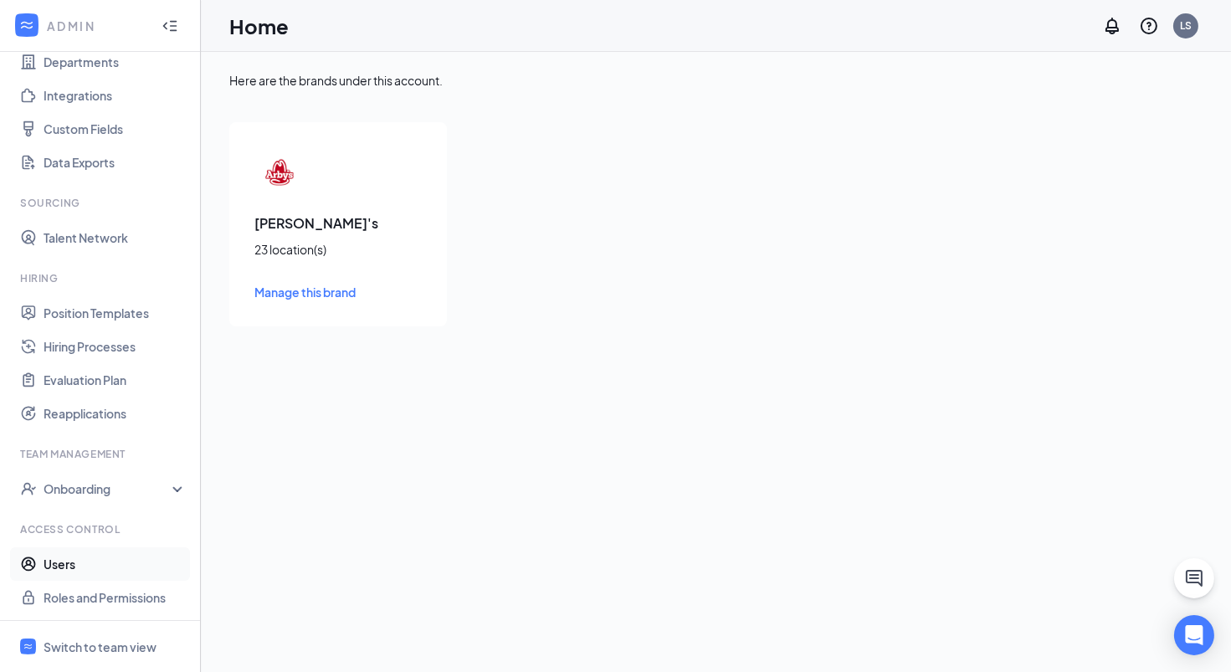
click at [95, 557] on link "Users" at bounding box center [115, 563] width 143 height 33
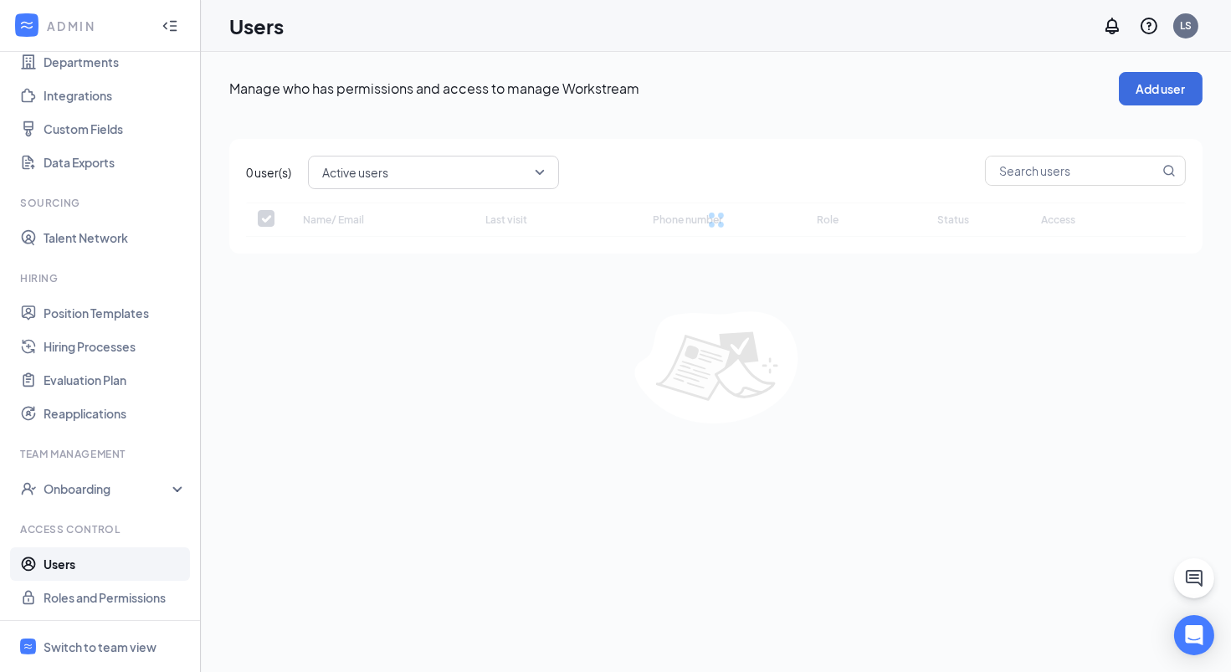
checkbox input "false"
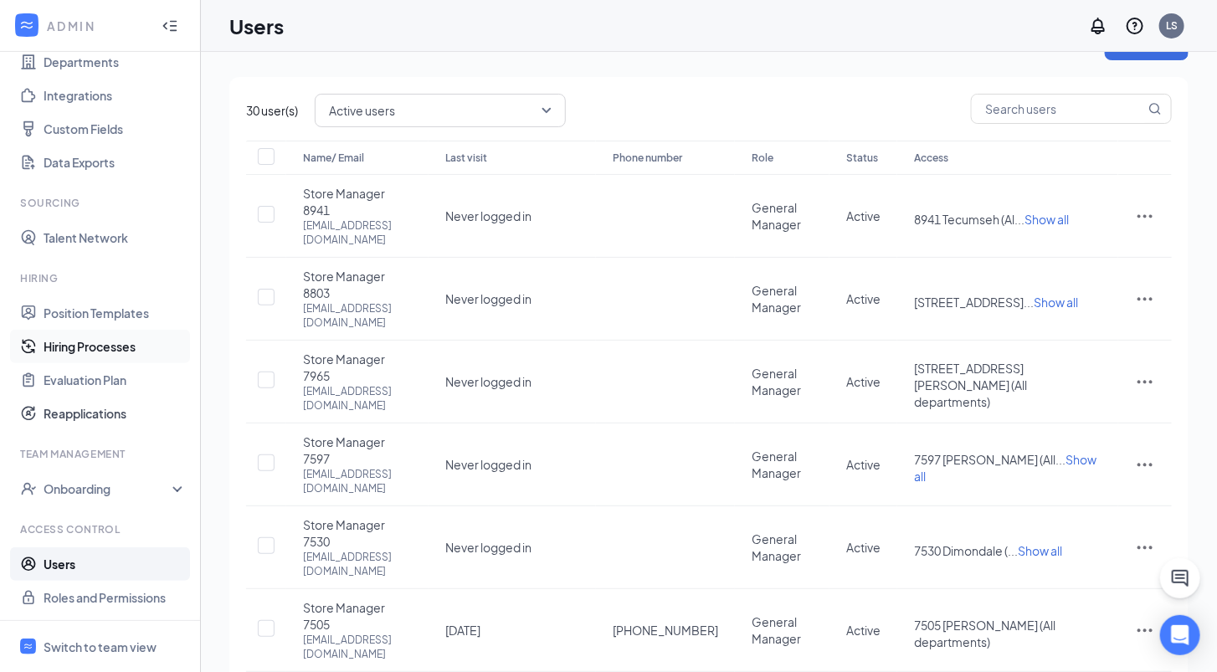
scroll to position [49, 0]
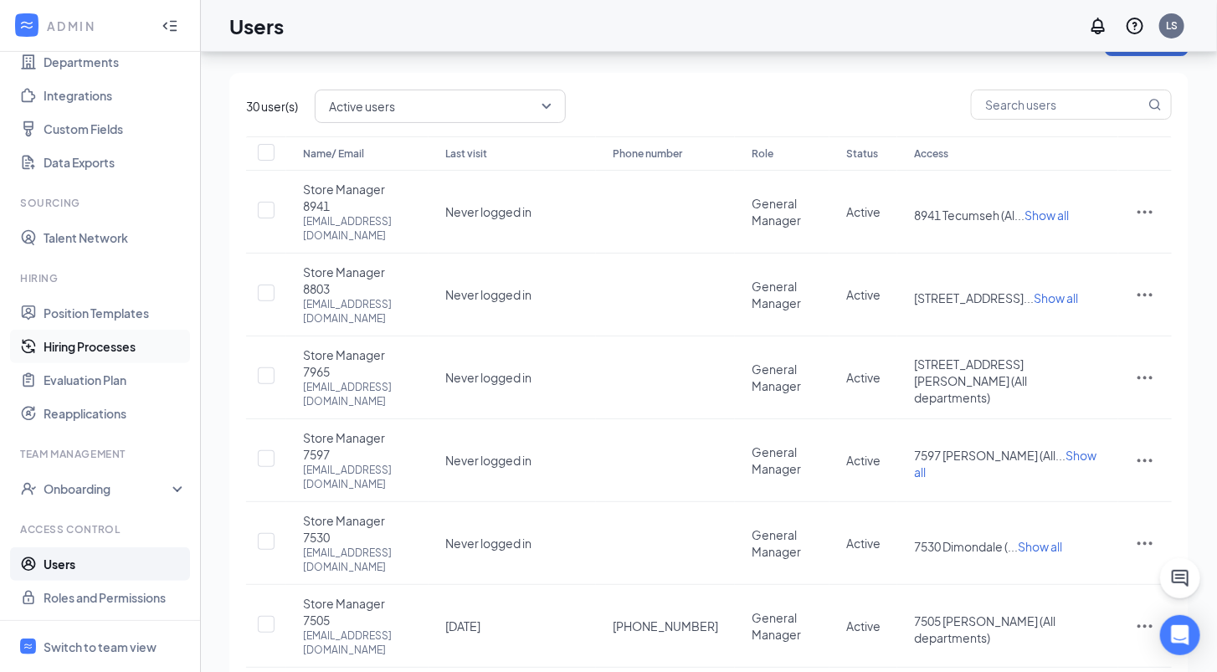
click at [89, 347] on link "Hiring Processes" at bounding box center [115, 346] width 143 height 33
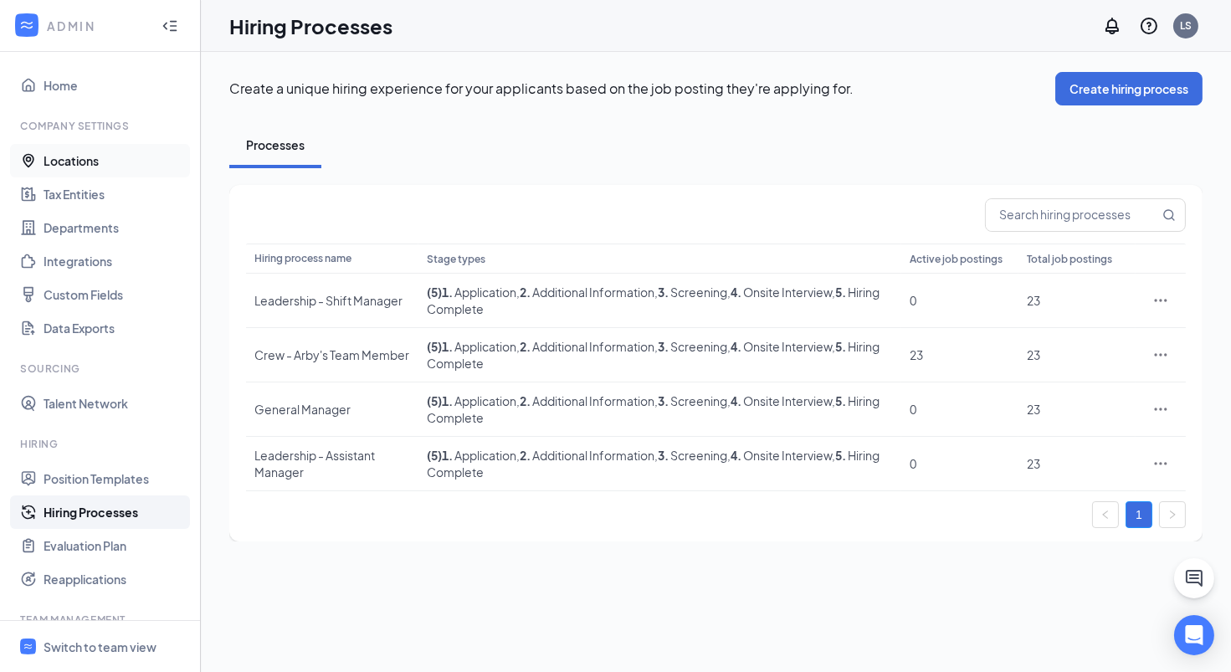
click at [123, 164] on link "Locations" at bounding box center [115, 160] width 143 height 33
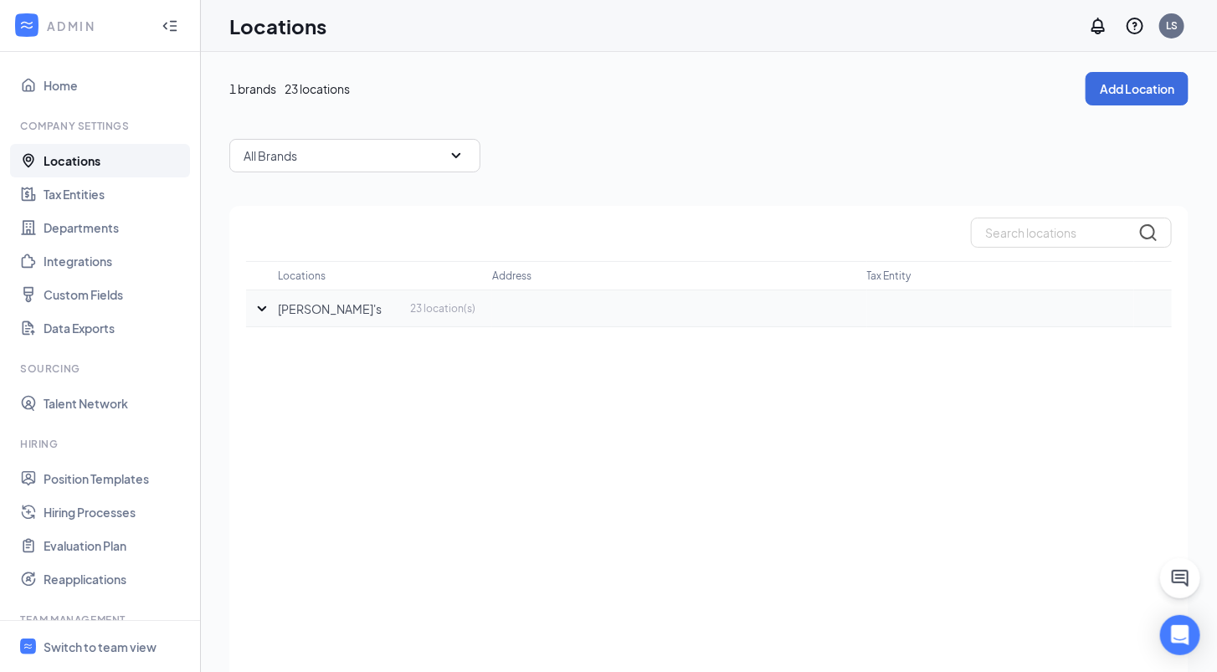
click at [262, 307] on icon "SmallChevronDown" at bounding box center [262, 309] width 20 height 20
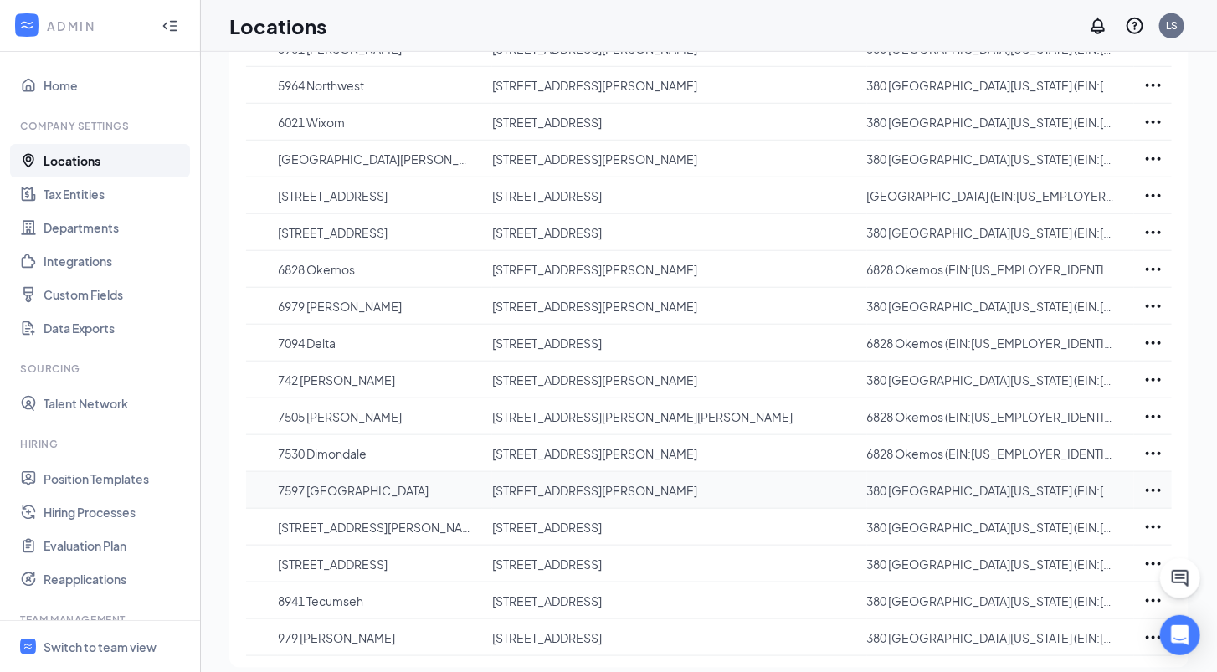
scroll to position [532, 0]
